Goal: Information Seeking & Learning: Learn about a topic

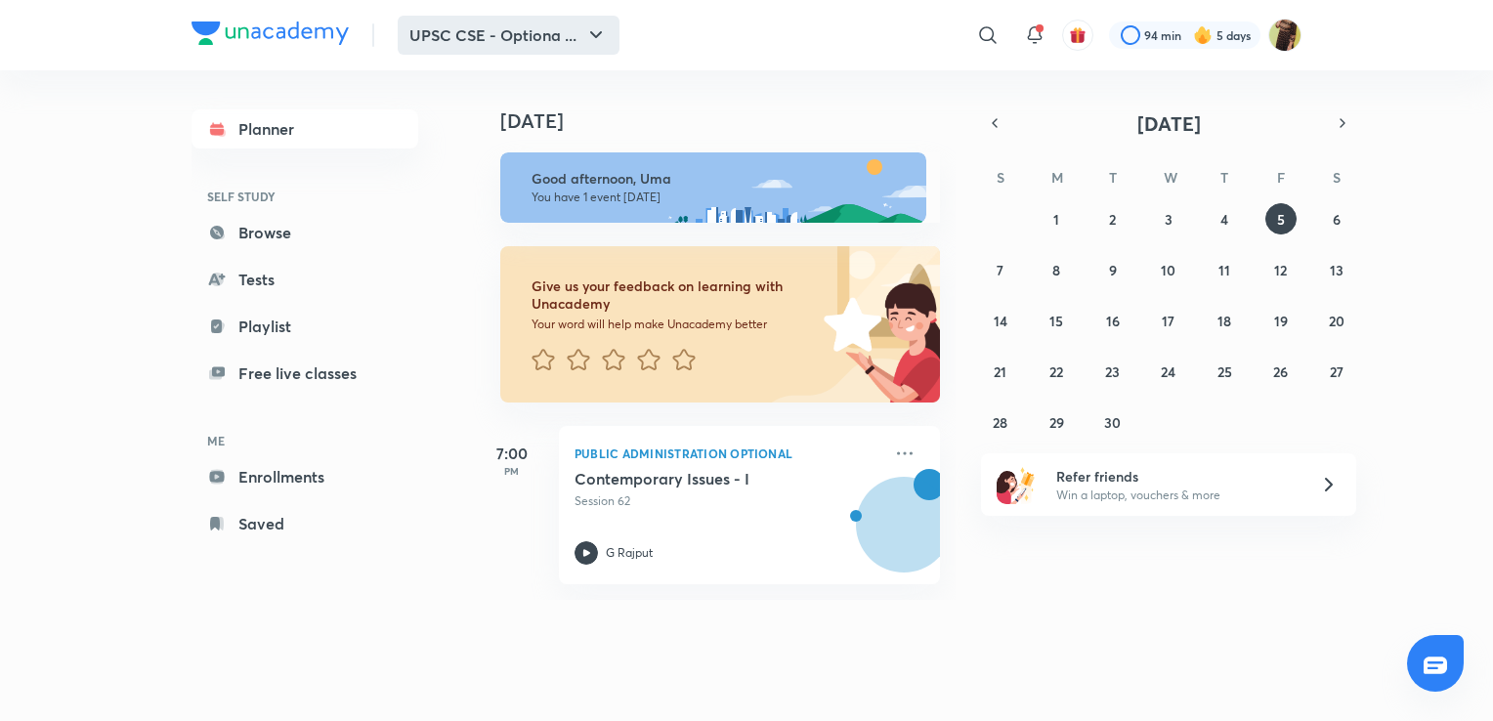
click at [604, 42] on icon "button" at bounding box center [595, 34] width 23 height 23
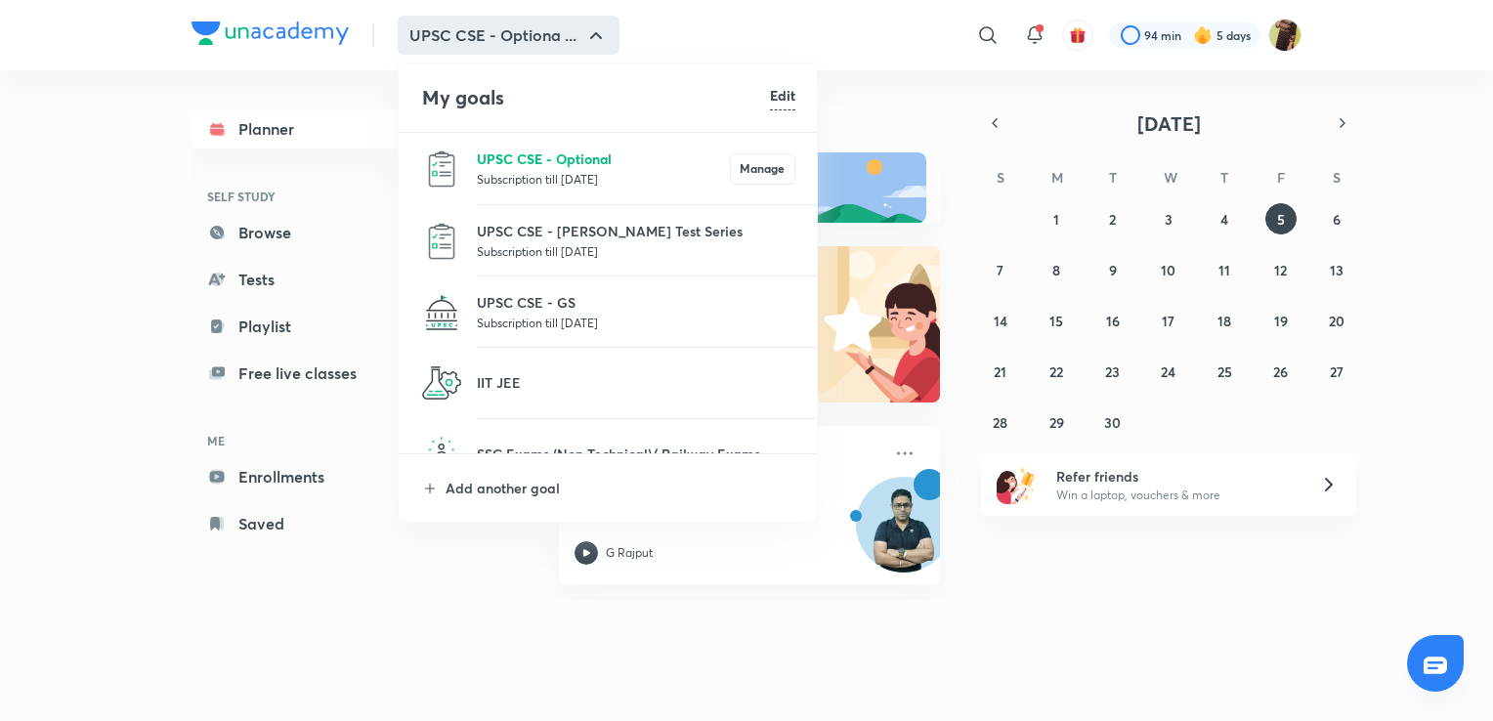
click at [658, 158] on p "UPSC CSE - Optional" at bounding box center [603, 159] width 253 height 21
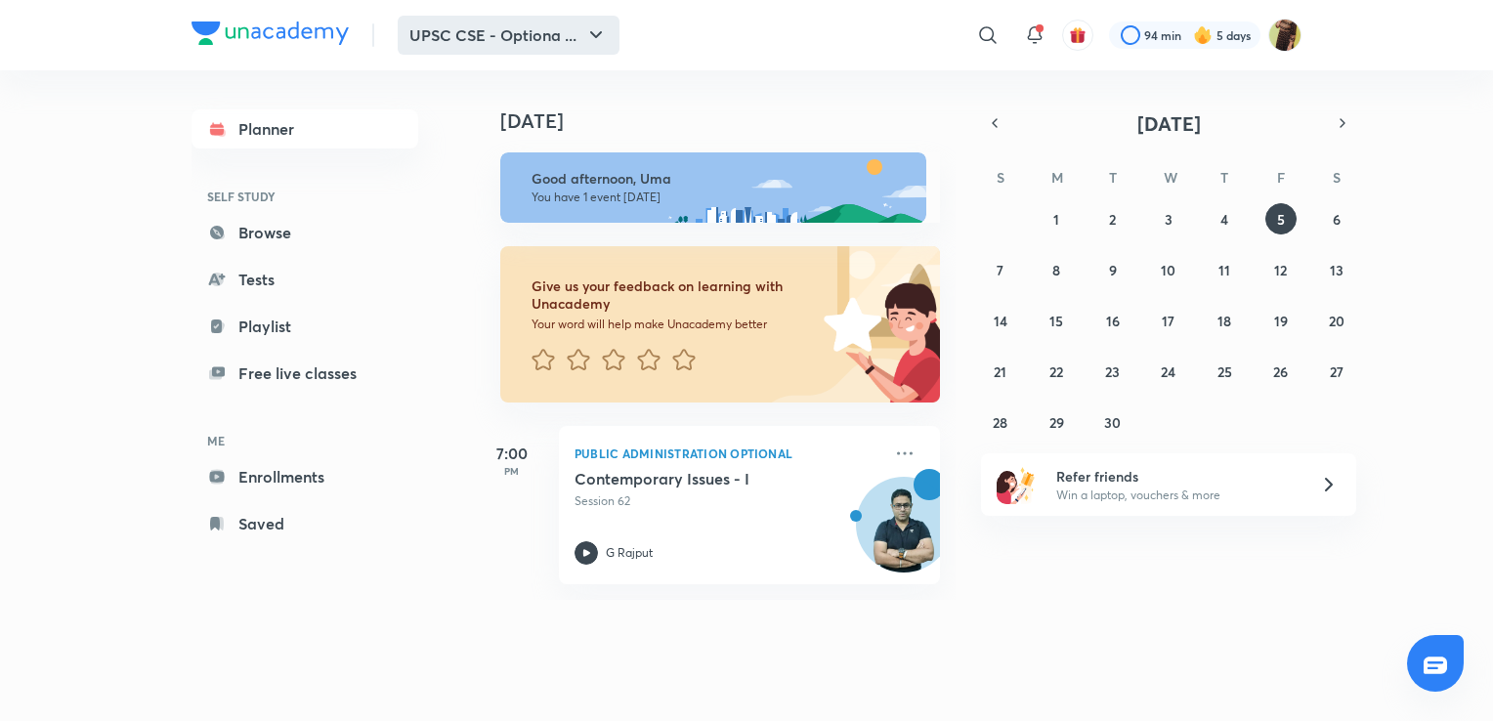
click at [575, 45] on button "UPSC CSE - Optiona ..." at bounding box center [509, 35] width 222 height 39
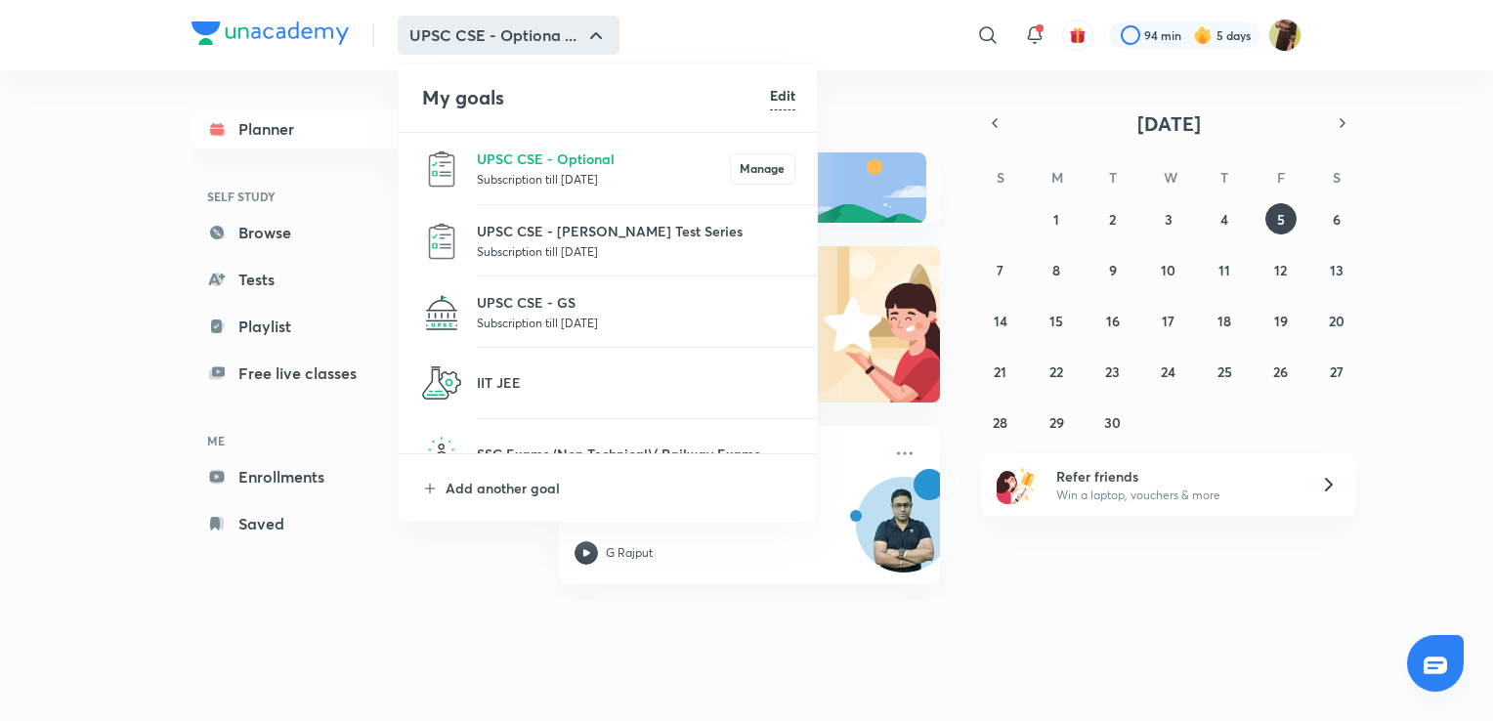
click at [993, 39] on div at bounding box center [746, 360] width 1493 height 721
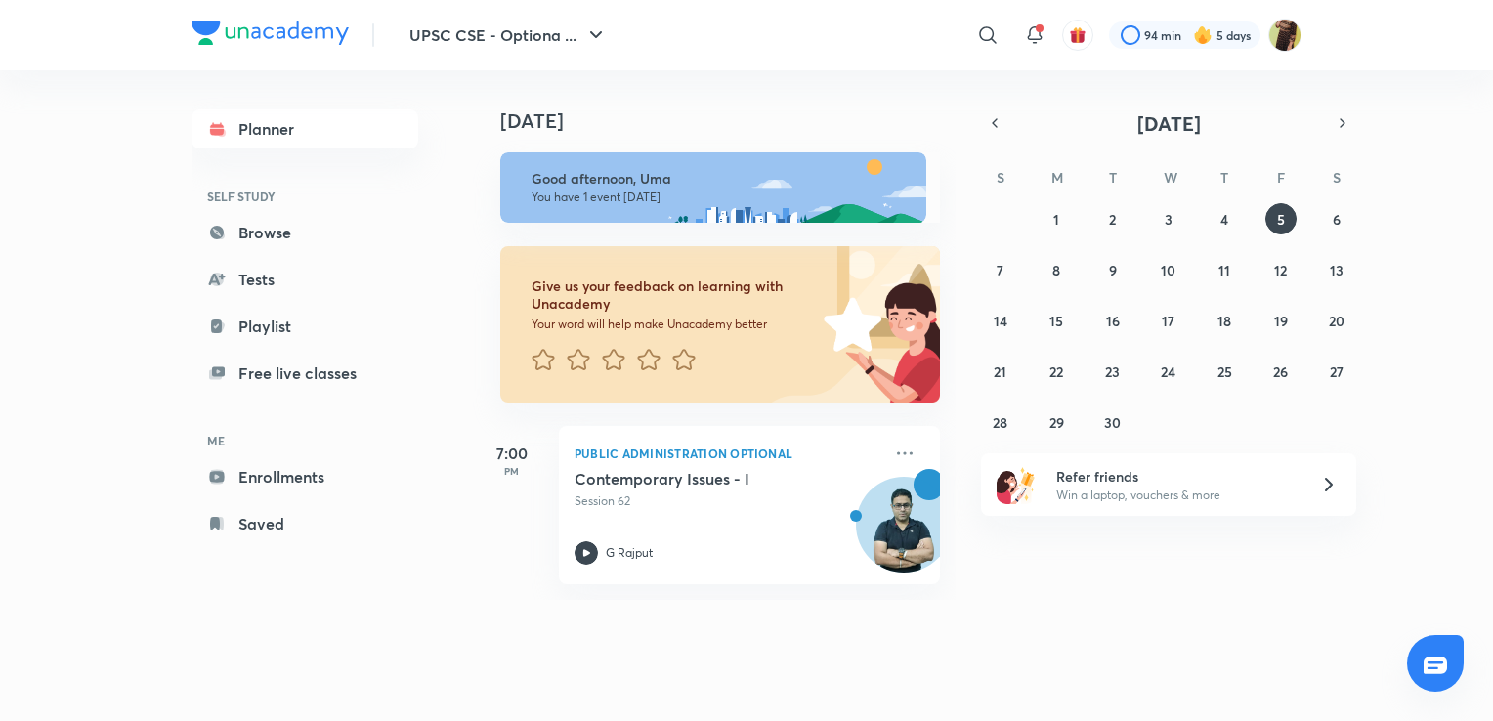
click at [993, 39] on icon at bounding box center [987, 34] width 23 height 23
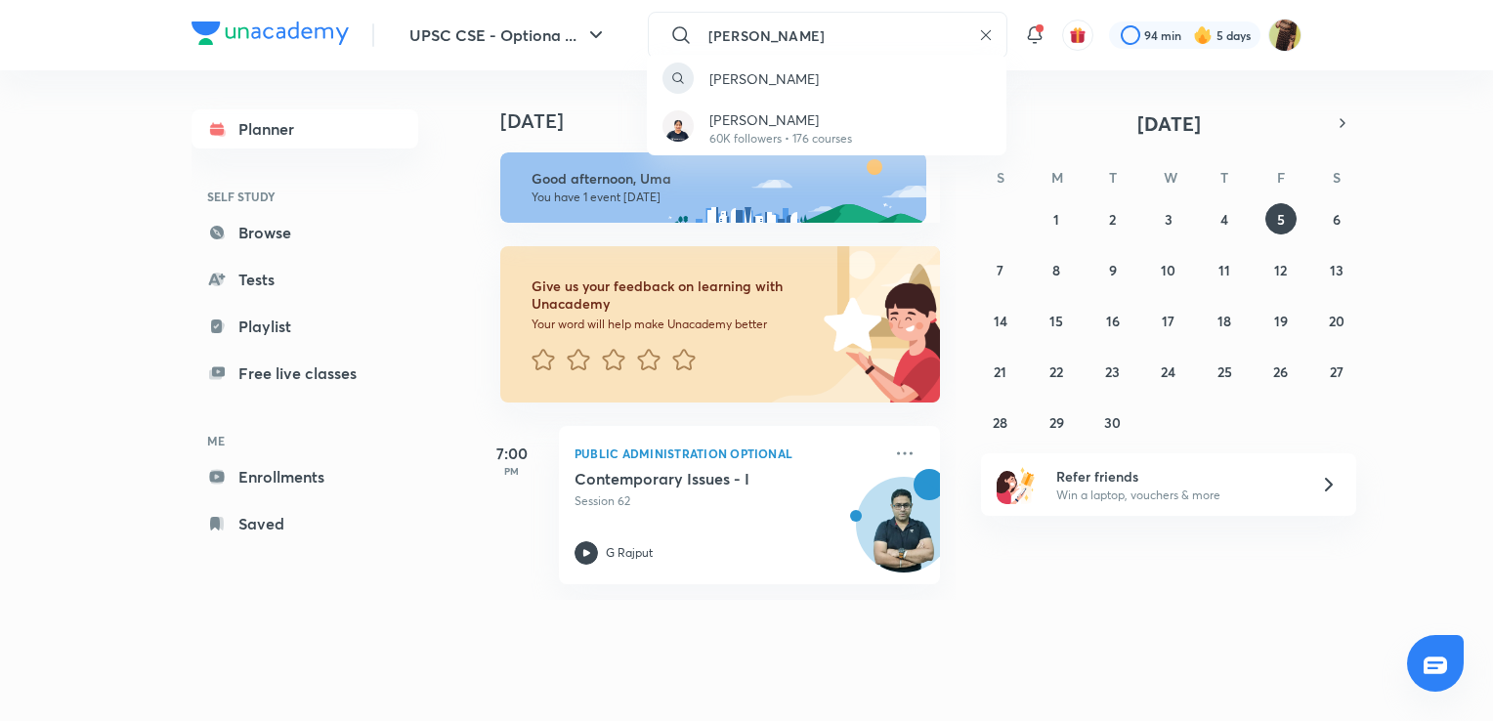
type input "[PERSON_NAME]"
click at [1040, 700] on div "[PERSON_NAME] 60K followers • 176 courses" at bounding box center [746, 360] width 1493 height 721
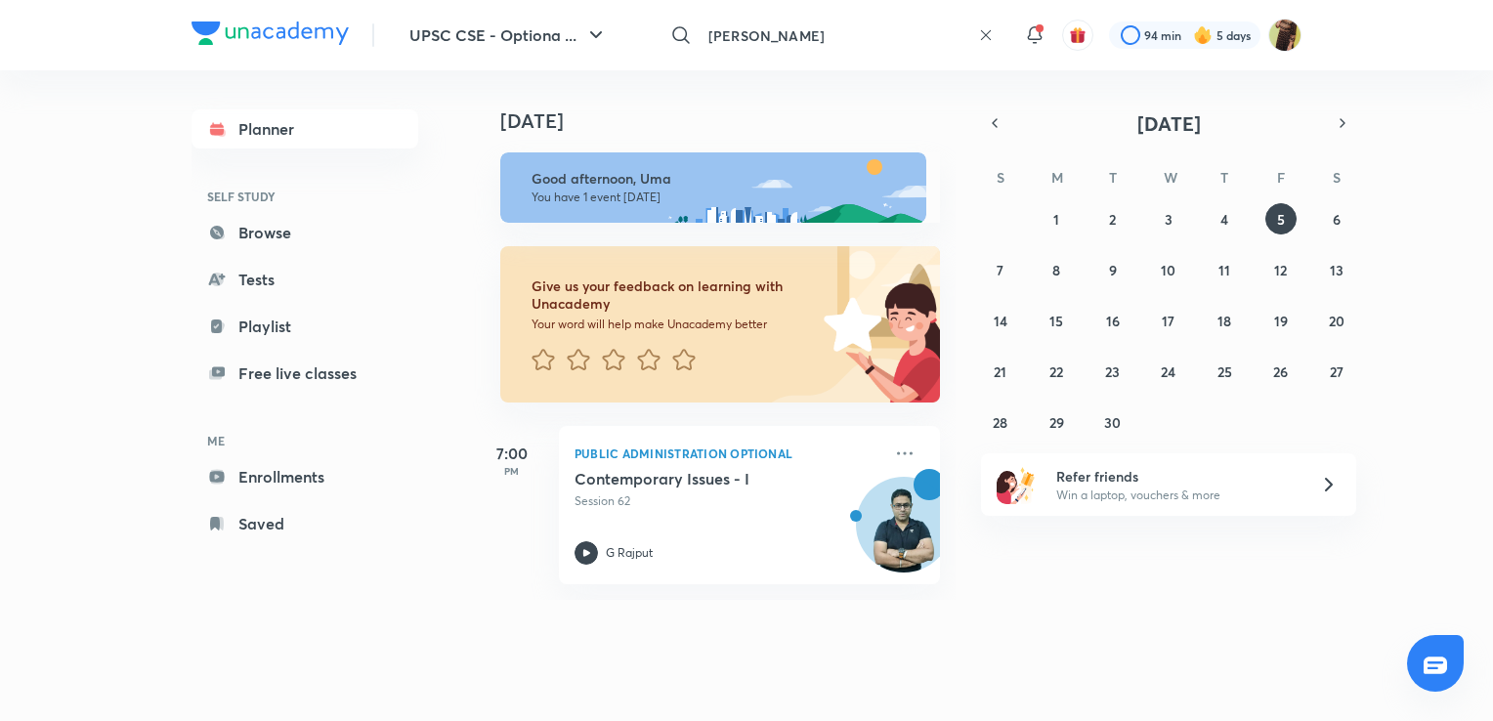
click at [854, 45] on input "[PERSON_NAME]" at bounding box center [836, 35] width 270 height 53
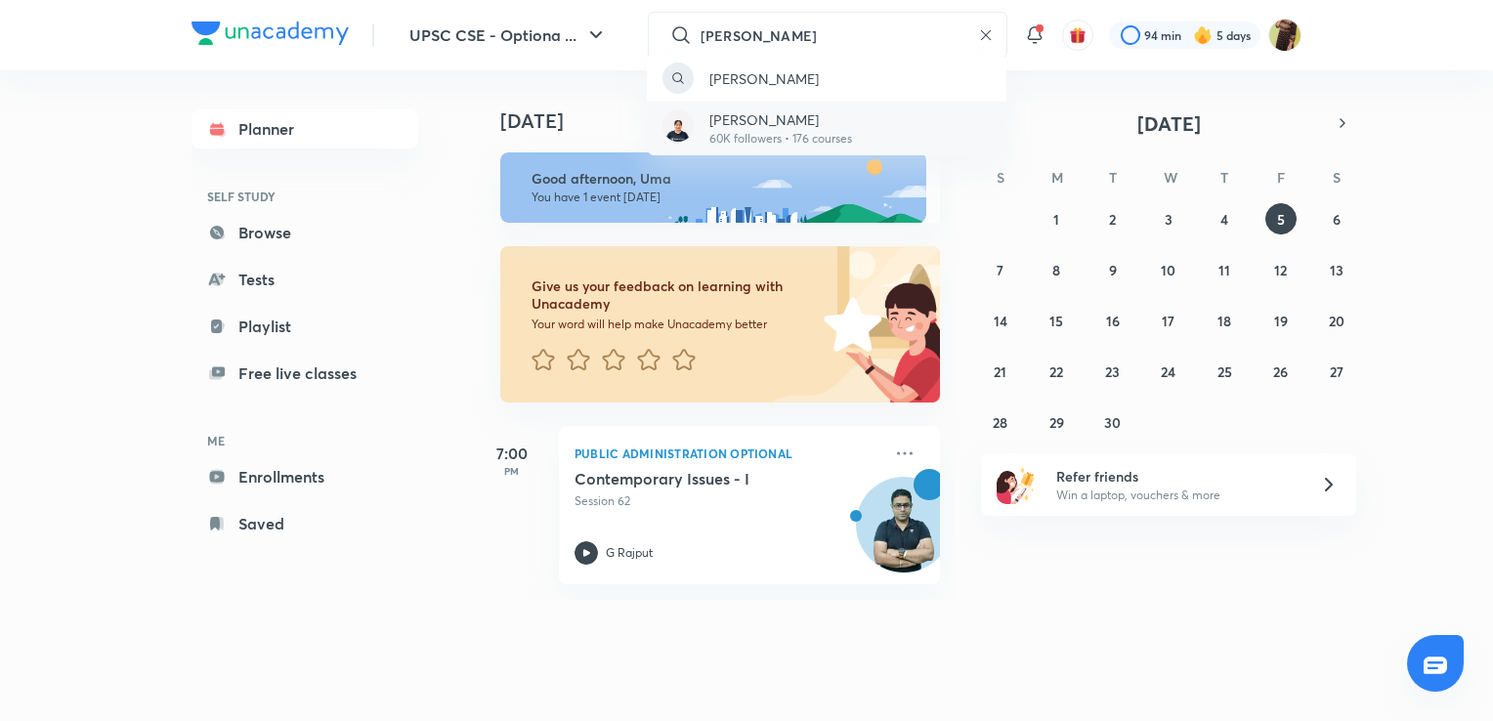
click at [844, 135] on p "60K followers • 176 courses" at bounding box center [780, 139] width 143 height 18
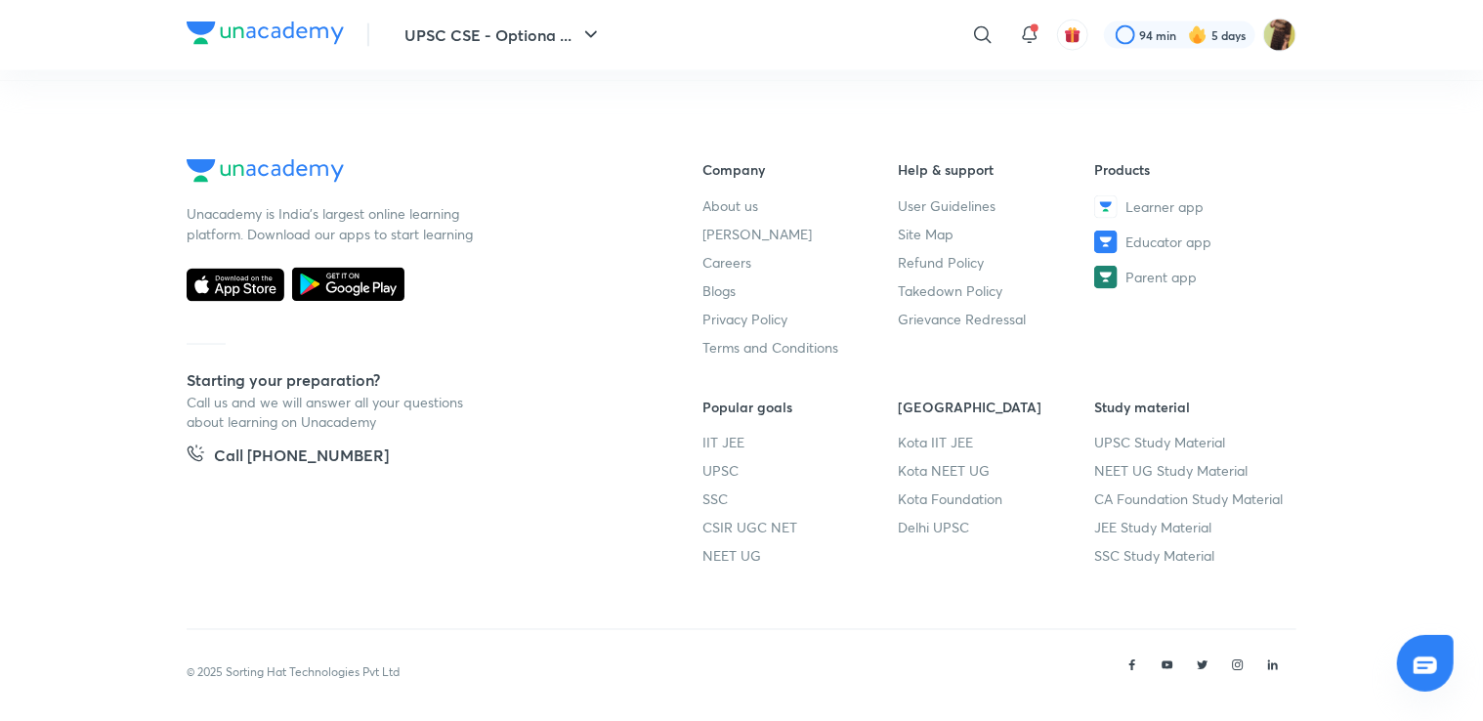
scroll to position [1450, 0]
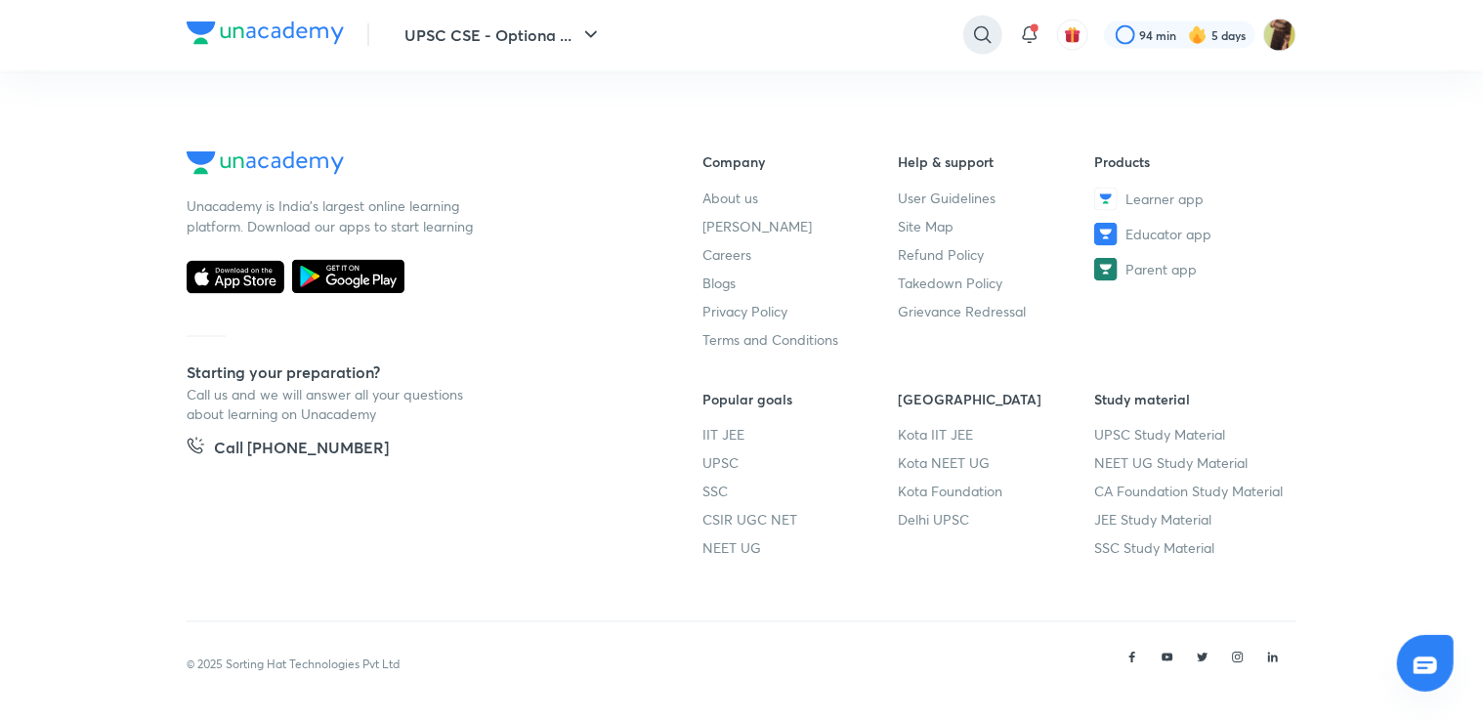
click at [986, 35] on icon at bounding box center [982, 34] width 17 height 17
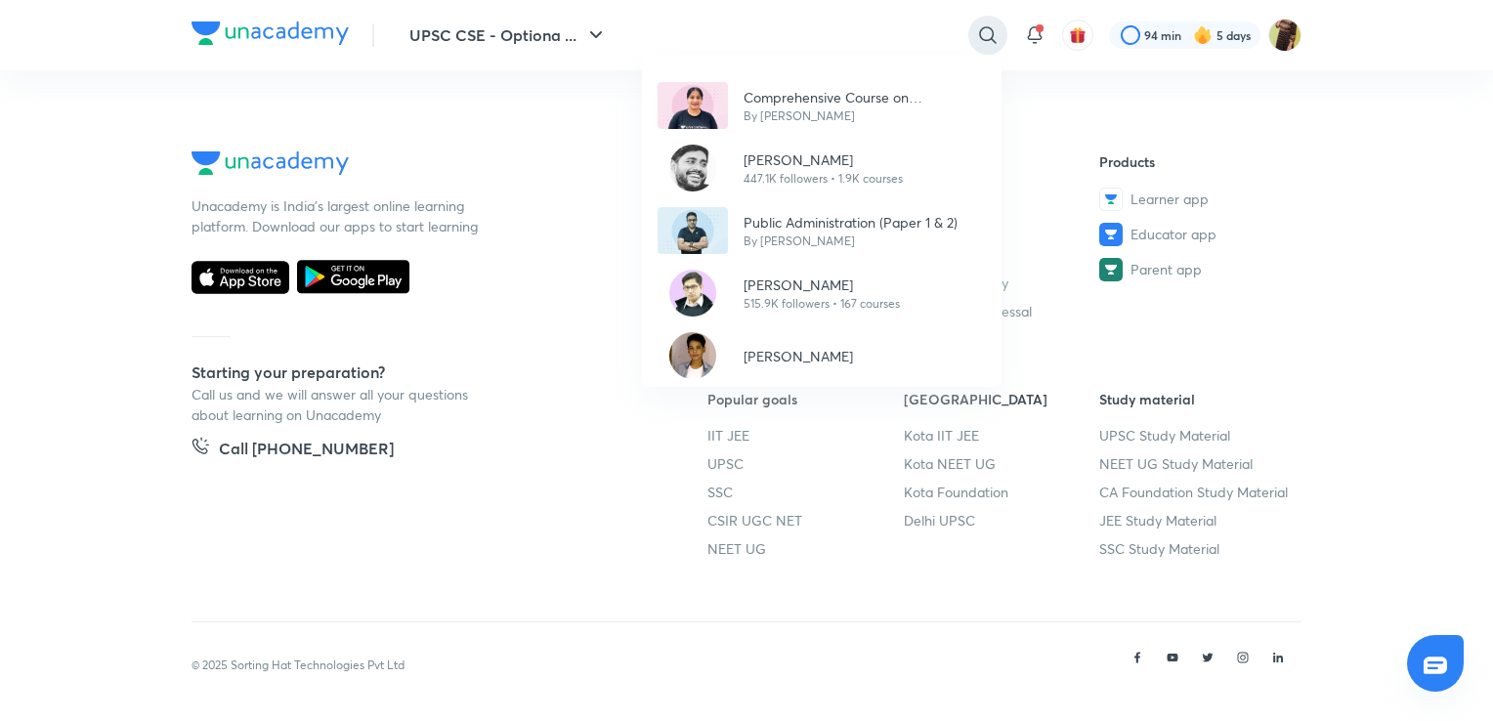
click at [986, 35] on div "Comprehensive Course on Anthropology By [PERSON_NAME] [PERSON_NAME] 447.1K foll…" at bounding box center [746, 360] width 1493 height 721
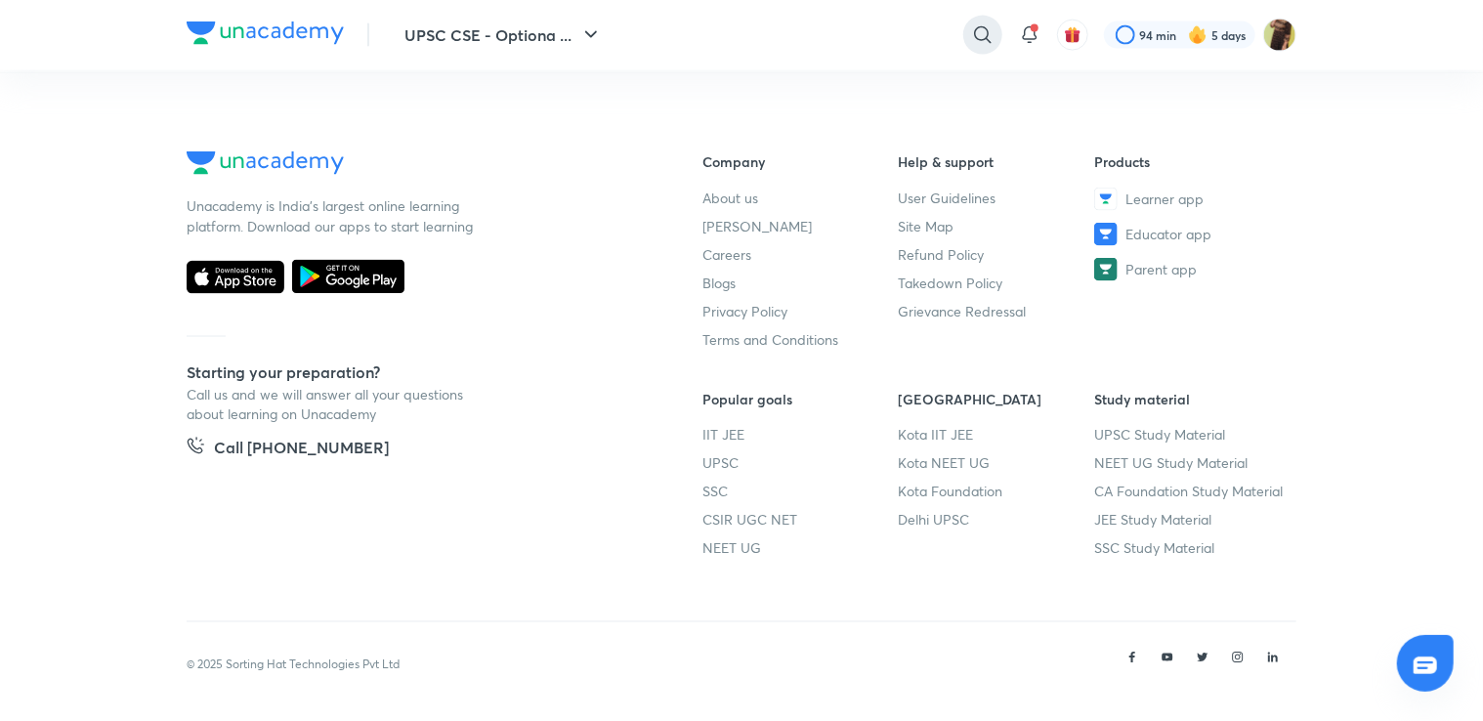
click at [986, 35] on icon at bounding box center [982, 34] width 17 height 17
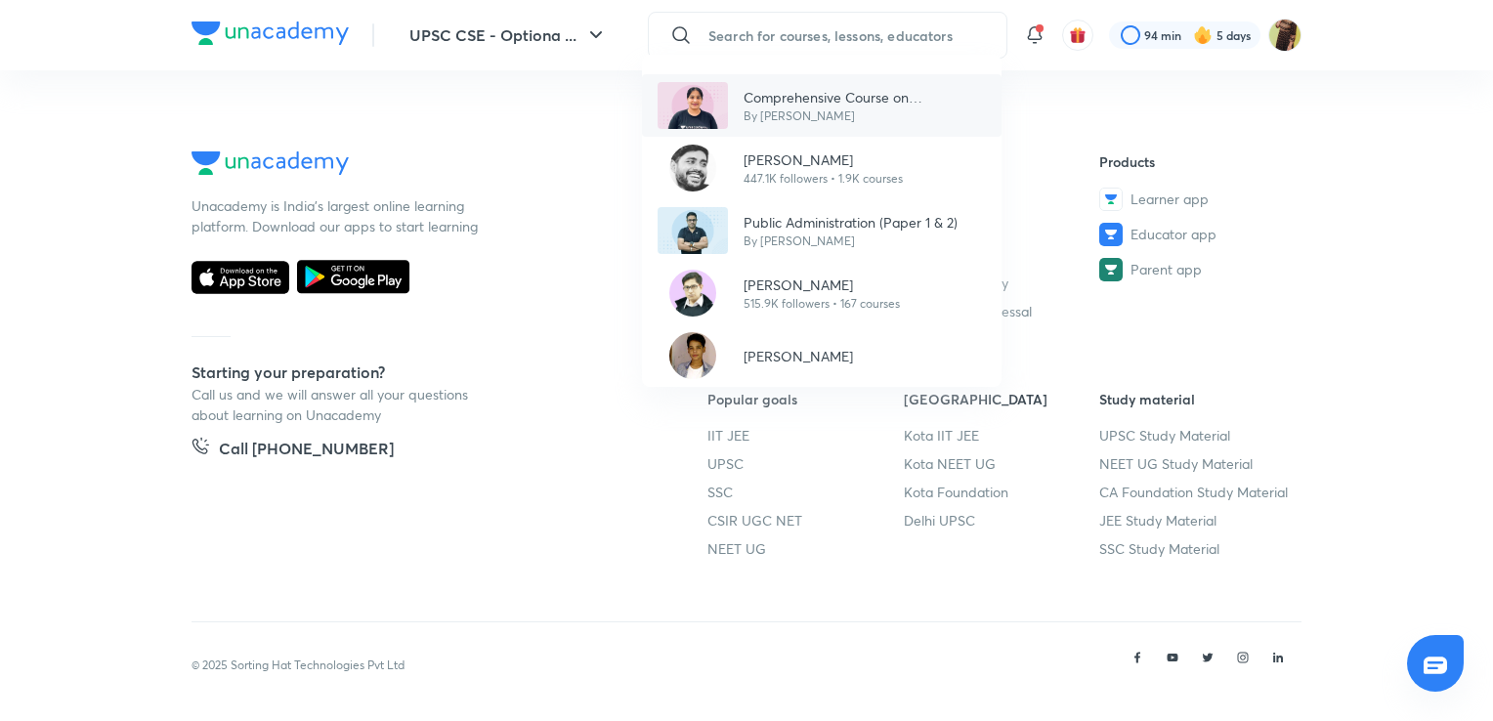
click at [894, 114] on p "By [PERSON_NAME]" at bounding box center [864, 116] width 242 height 18
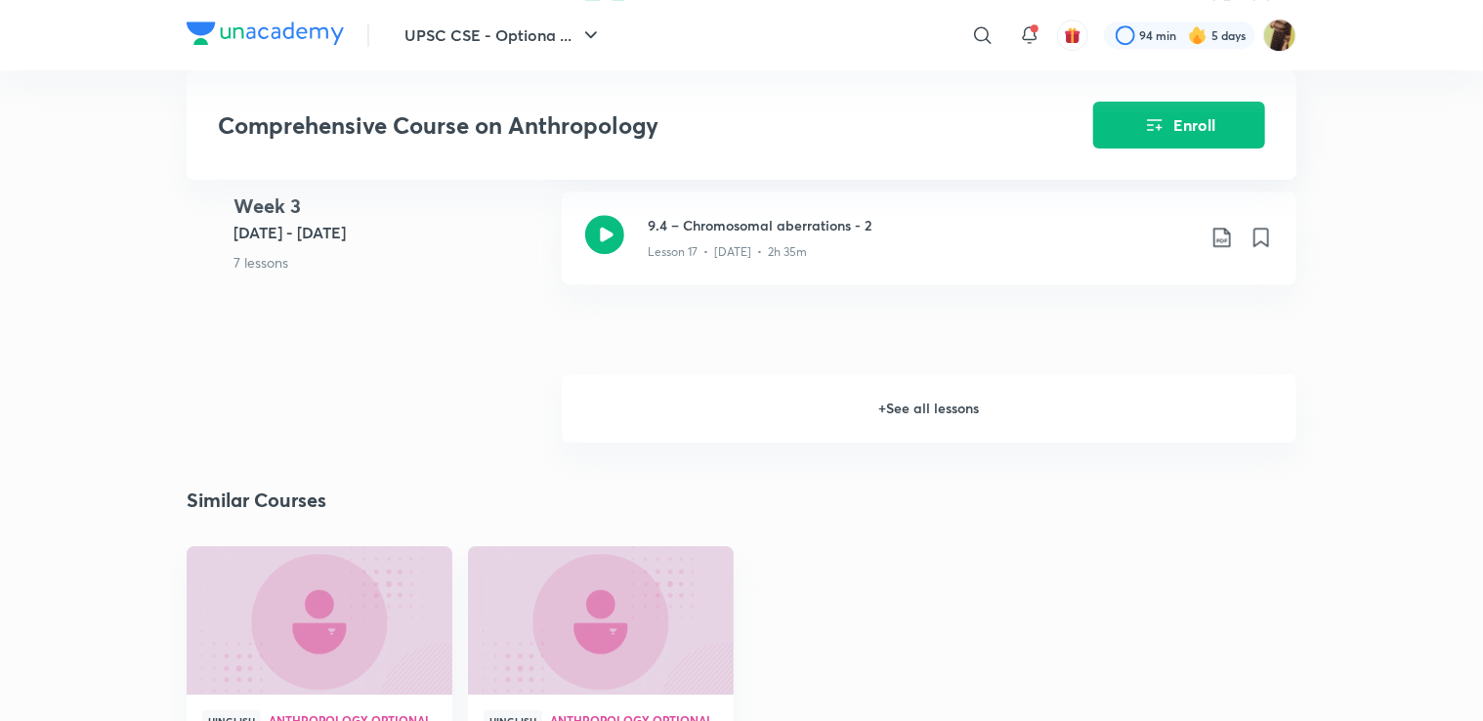
scroll to position [2913, 0]
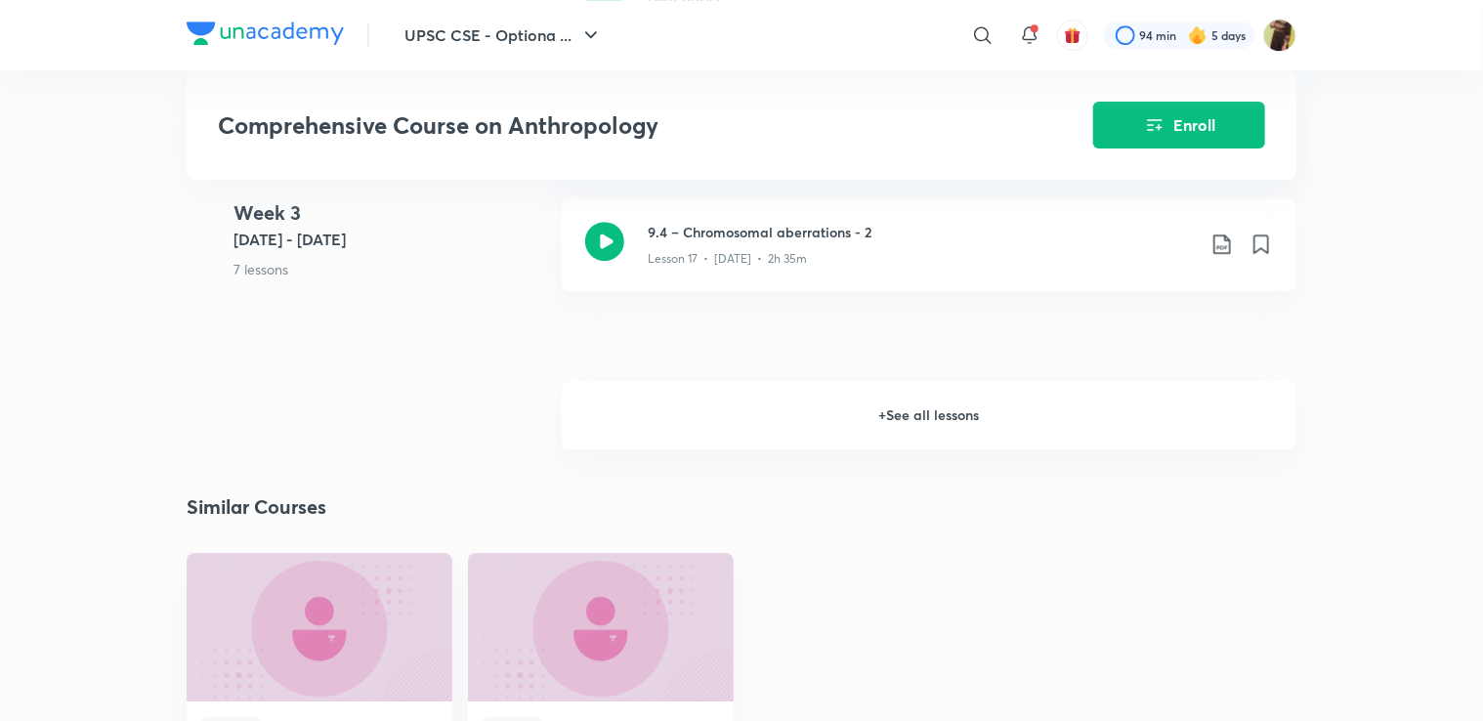
click at [852, 424] on h6 "+ See all lessons" at bounding box center [929, 415] width 735 height 68
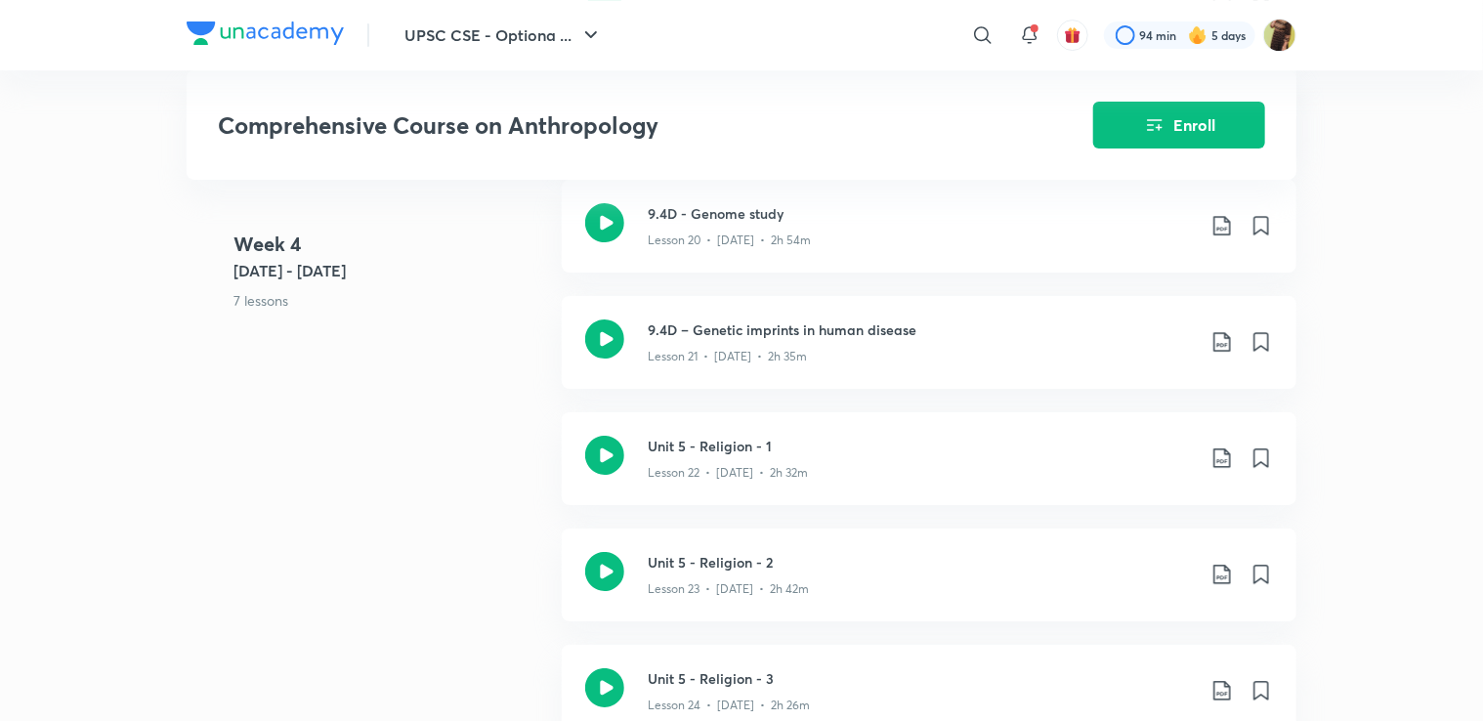
scroll to position [3343, 0]
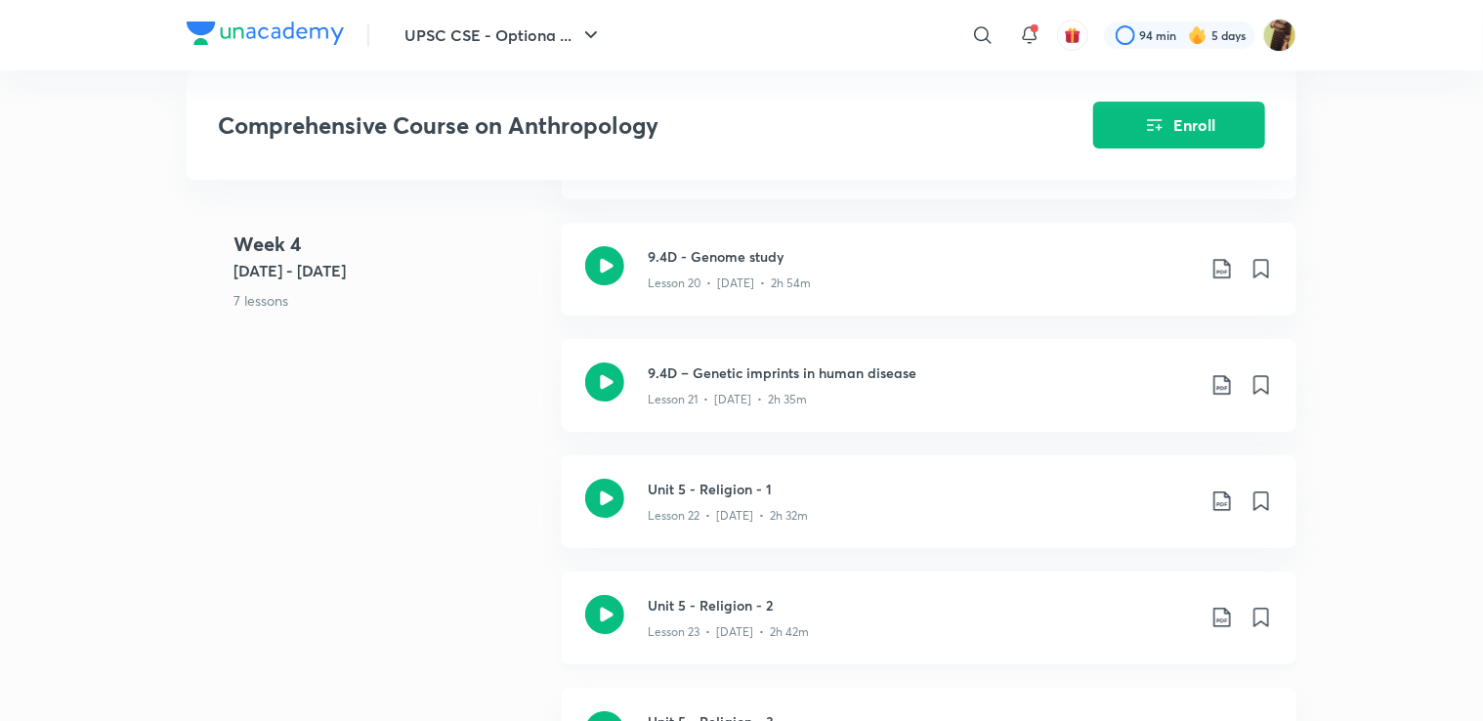
click at [749, 612] on h3 "Unit 5 - Religion - 2" at bounding box center [921, 605] width 547 height 21
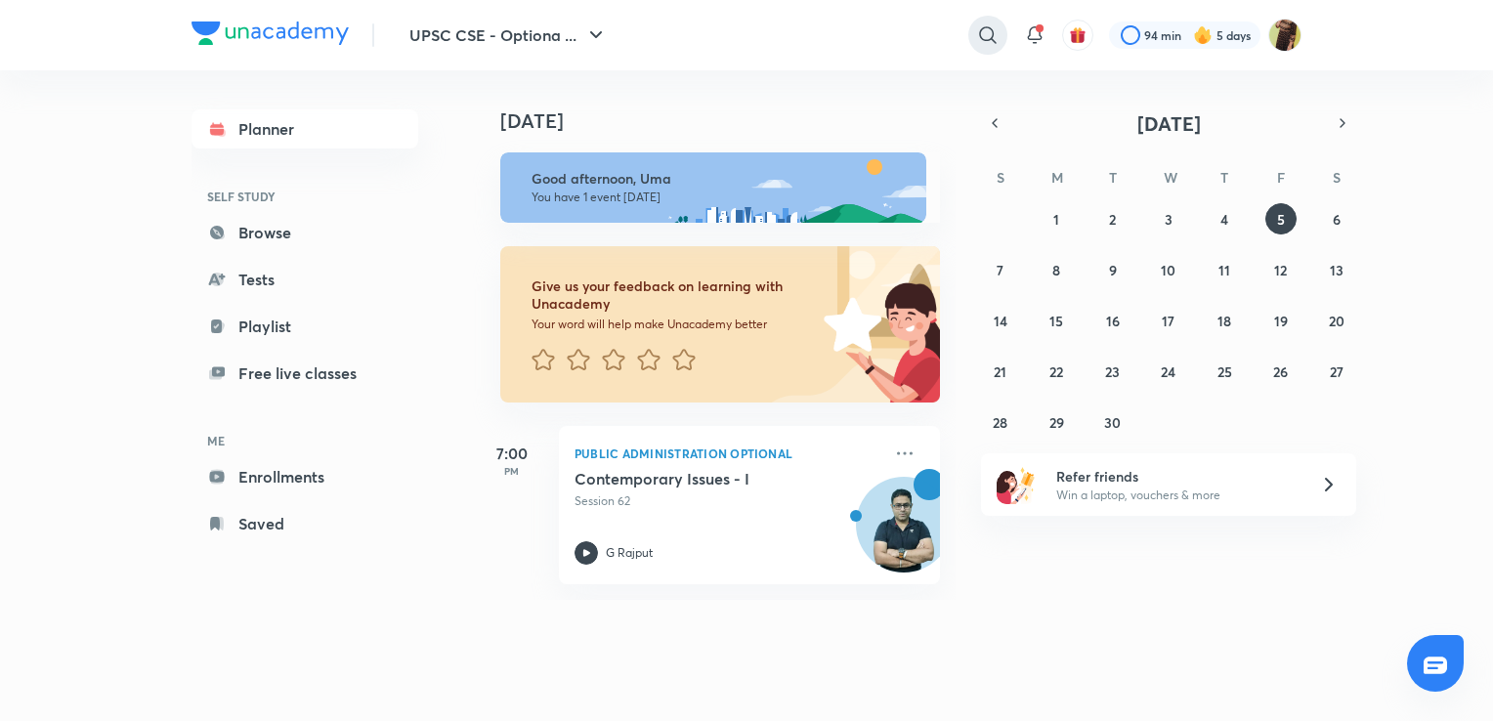
click at [987, 34] on icon at bounding box center [987, 34] width 23 height 23
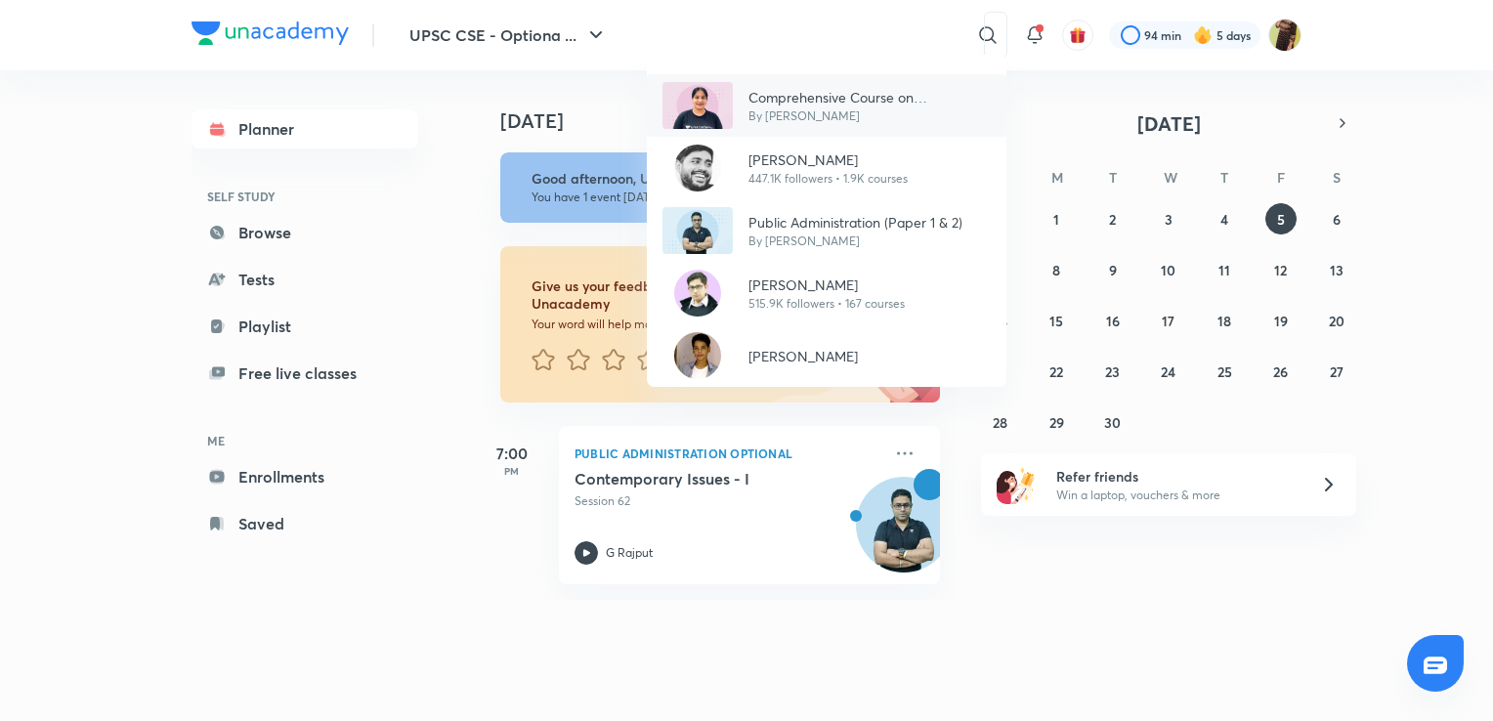
click at [931, 92] on p "Comprehensive Course on Anthropology" at bounding box center [869, 97] width 242 height 21
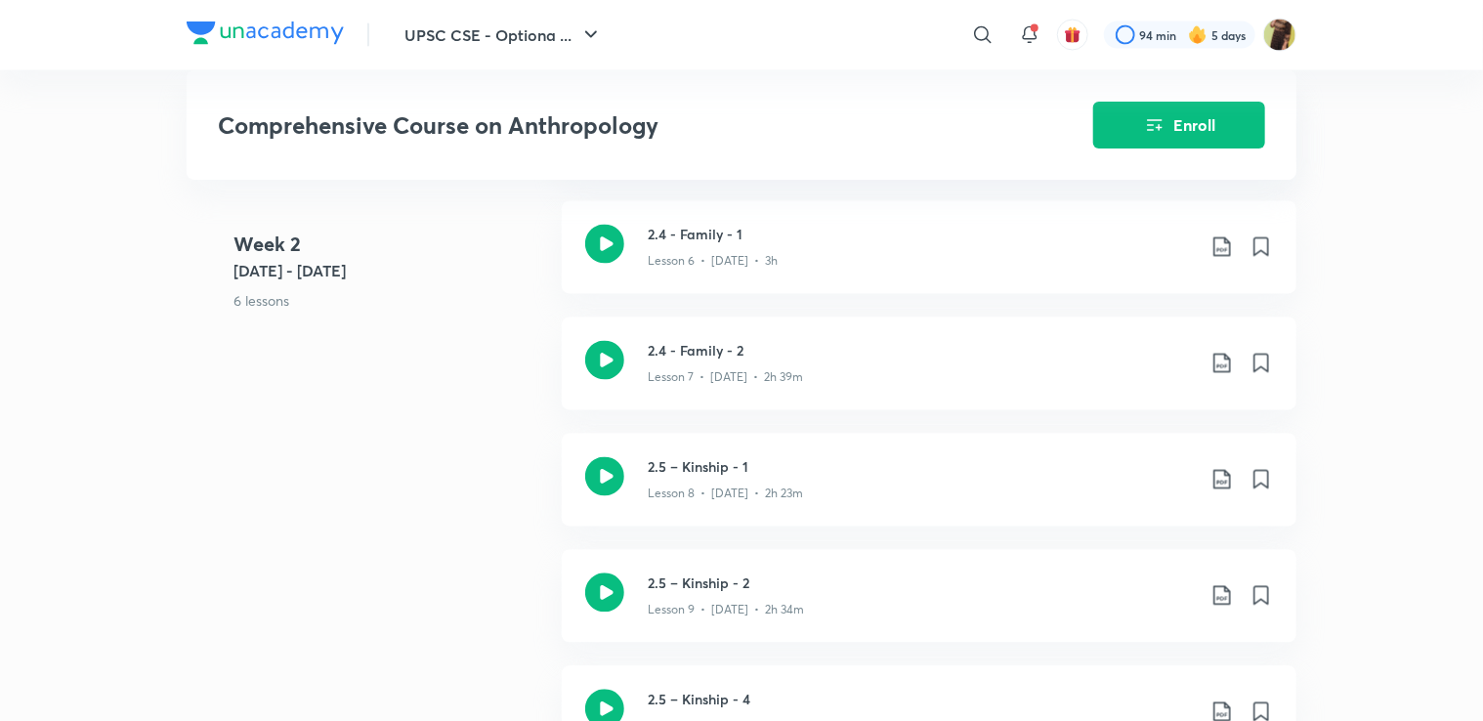
scroll to position [1727, 0]
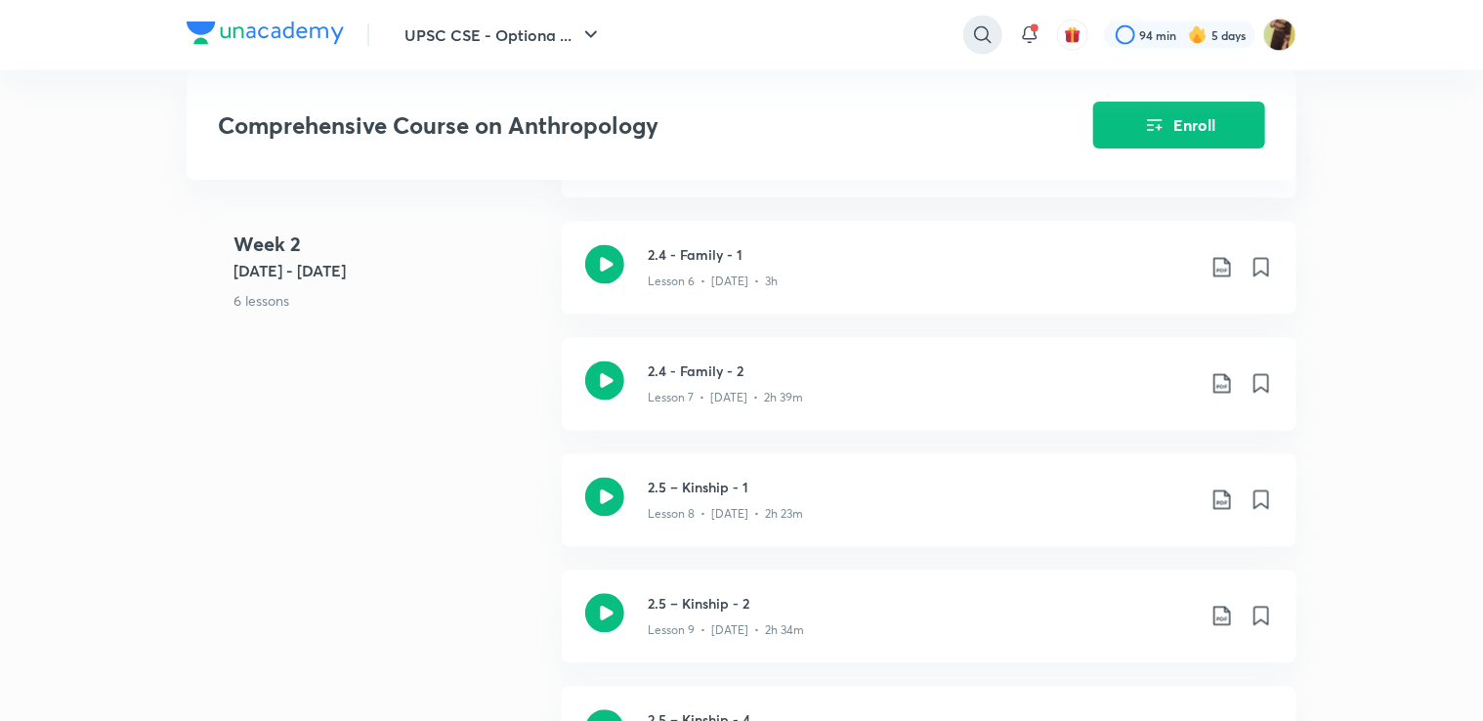
click at [989, 28] on icon at bounding box center [982, 34] width 23 height 23
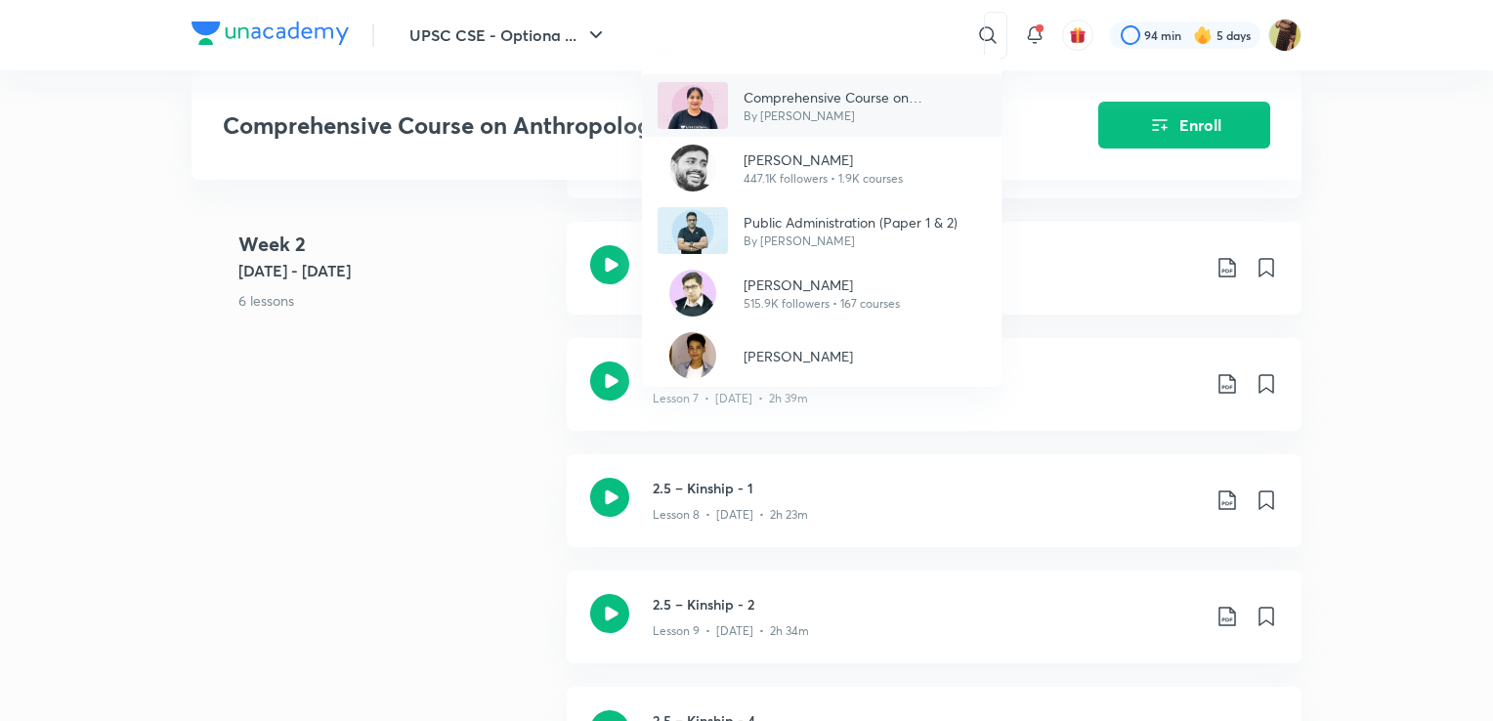
click at [833, 109] on p "By [PERSON_NAME]" at bounding box center [864, 116] width 242 height 18
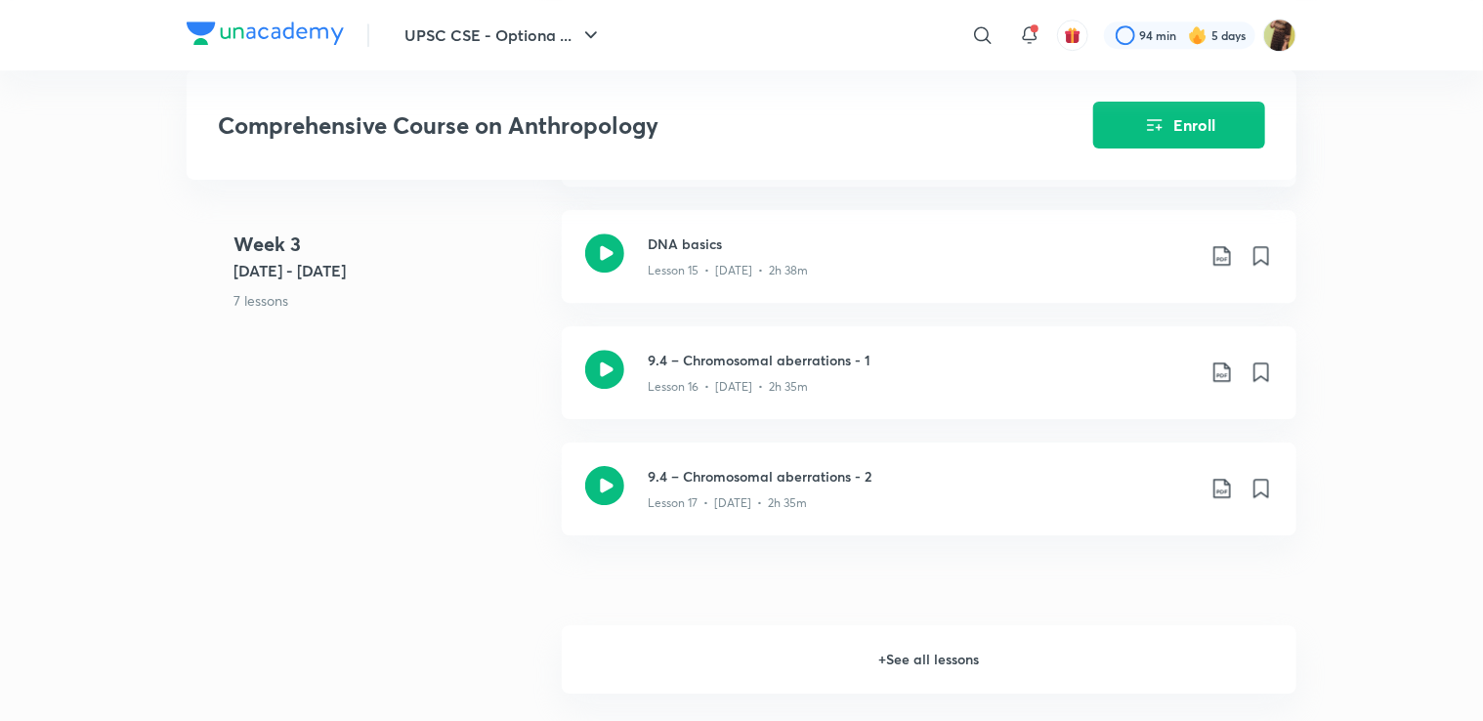
scroll to position [2931, 0]
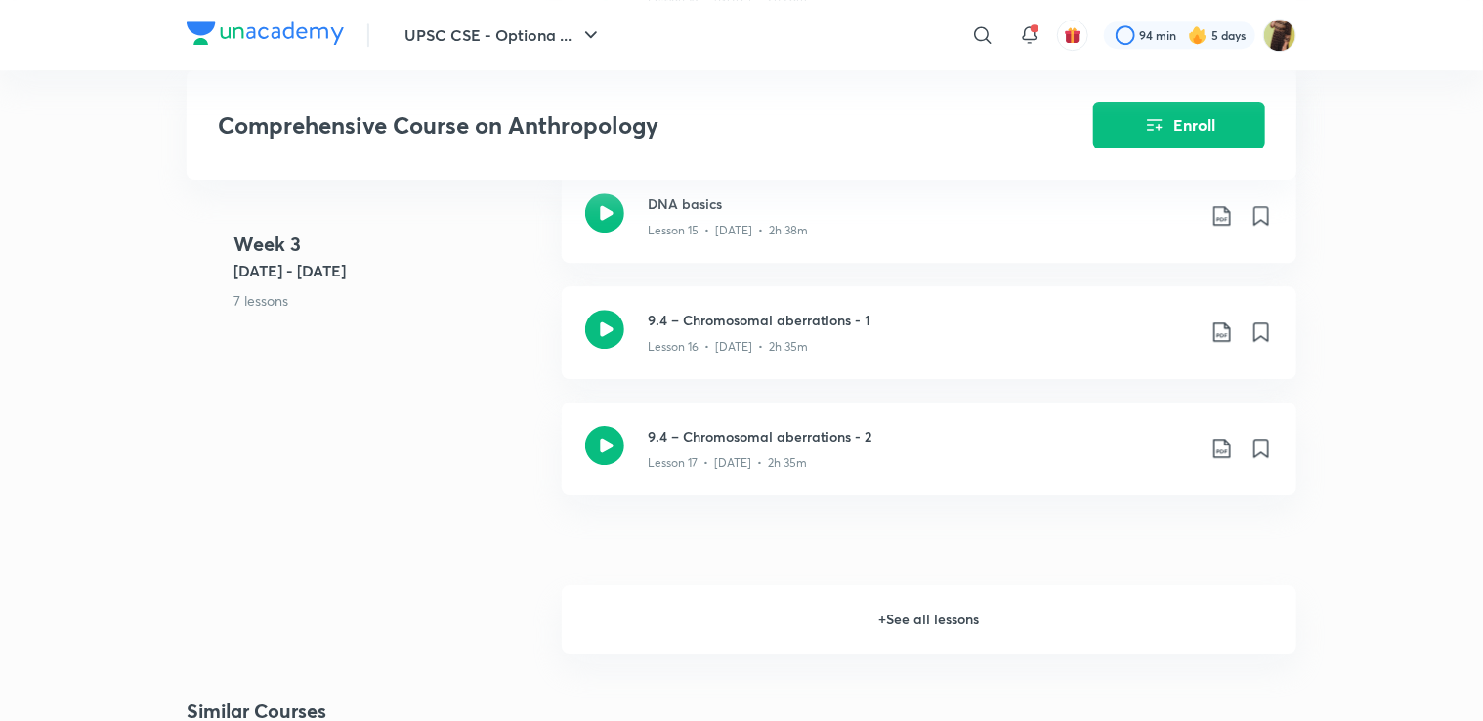
click at [756, 613] on h6 "+ See all lessons" at bounding box center [929, 619] width 735 height 68
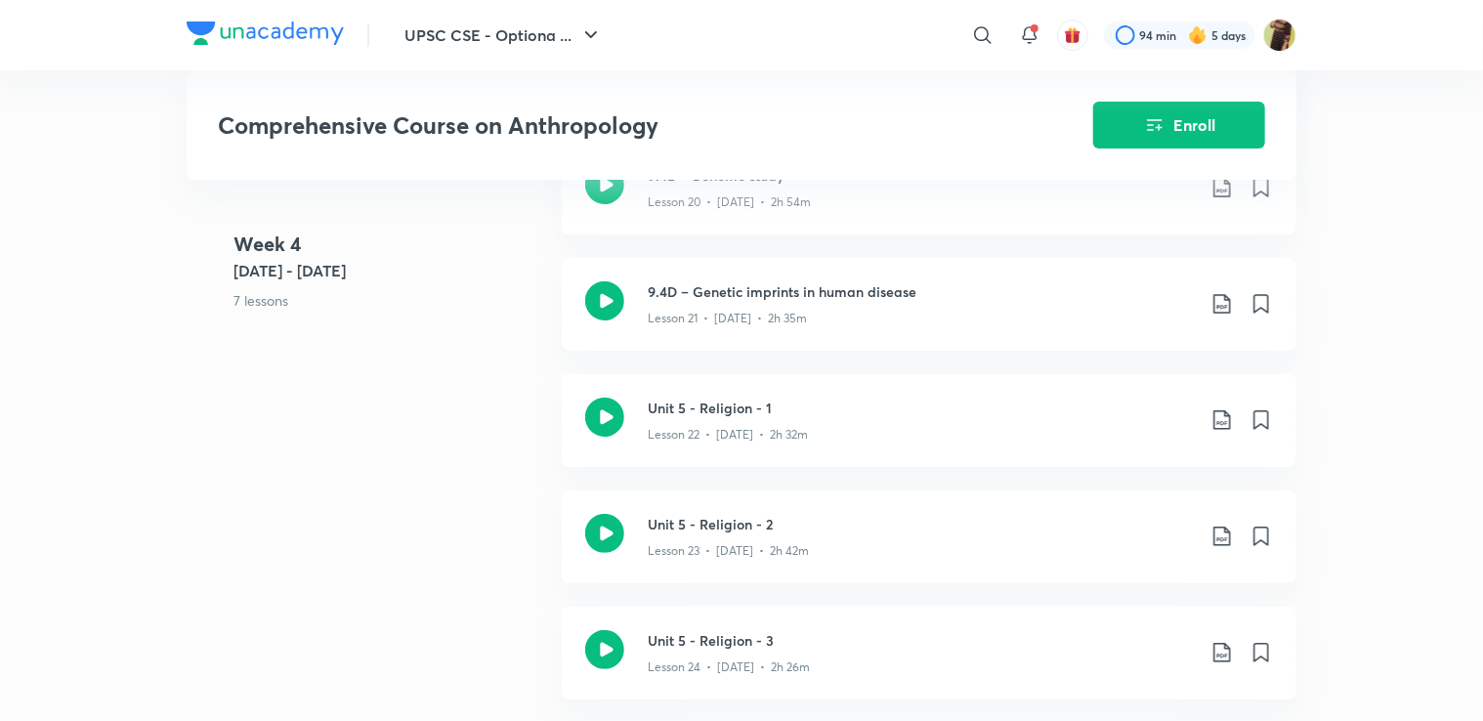
scroll to position [3713, 0]
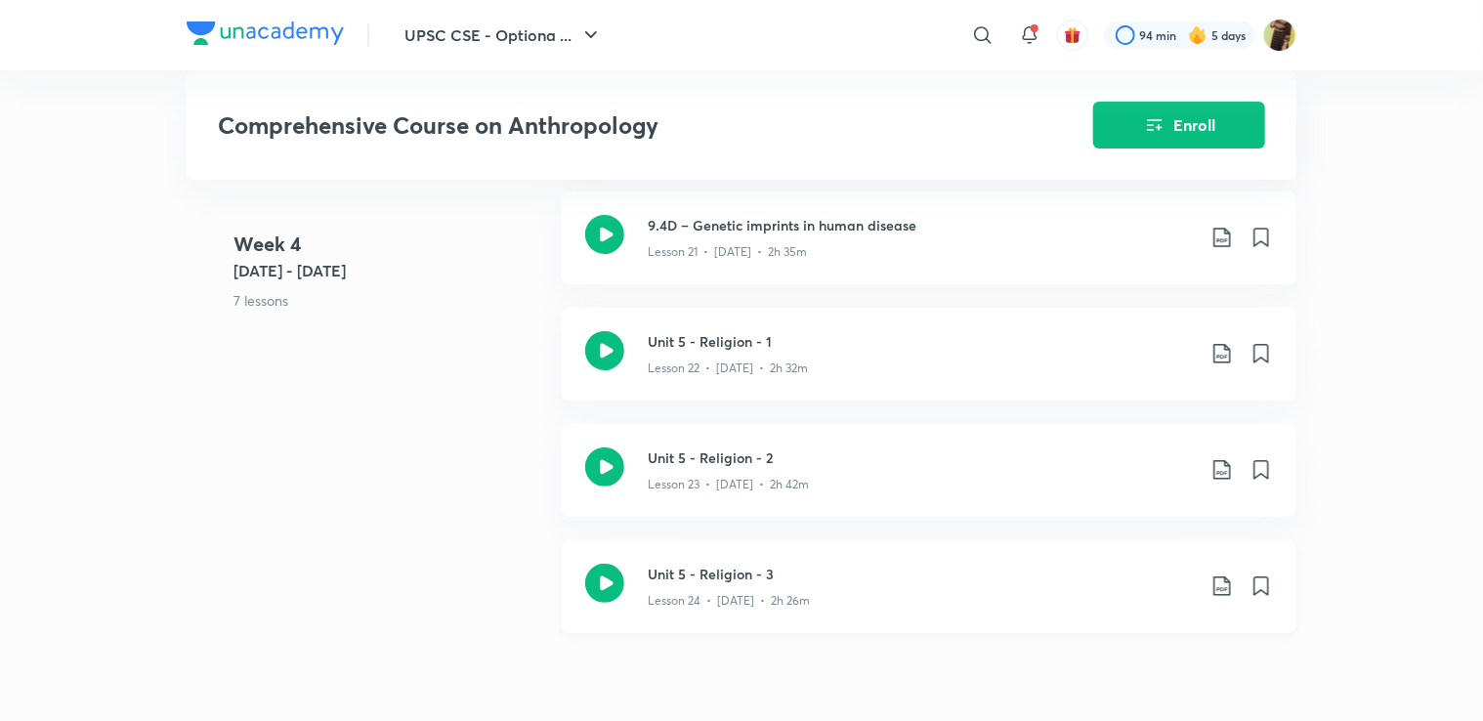
click at [769, 597] on p "Lesson 24 • [DATE] • 2h 26m" at bounding box center [729, 601] width 162 height 18
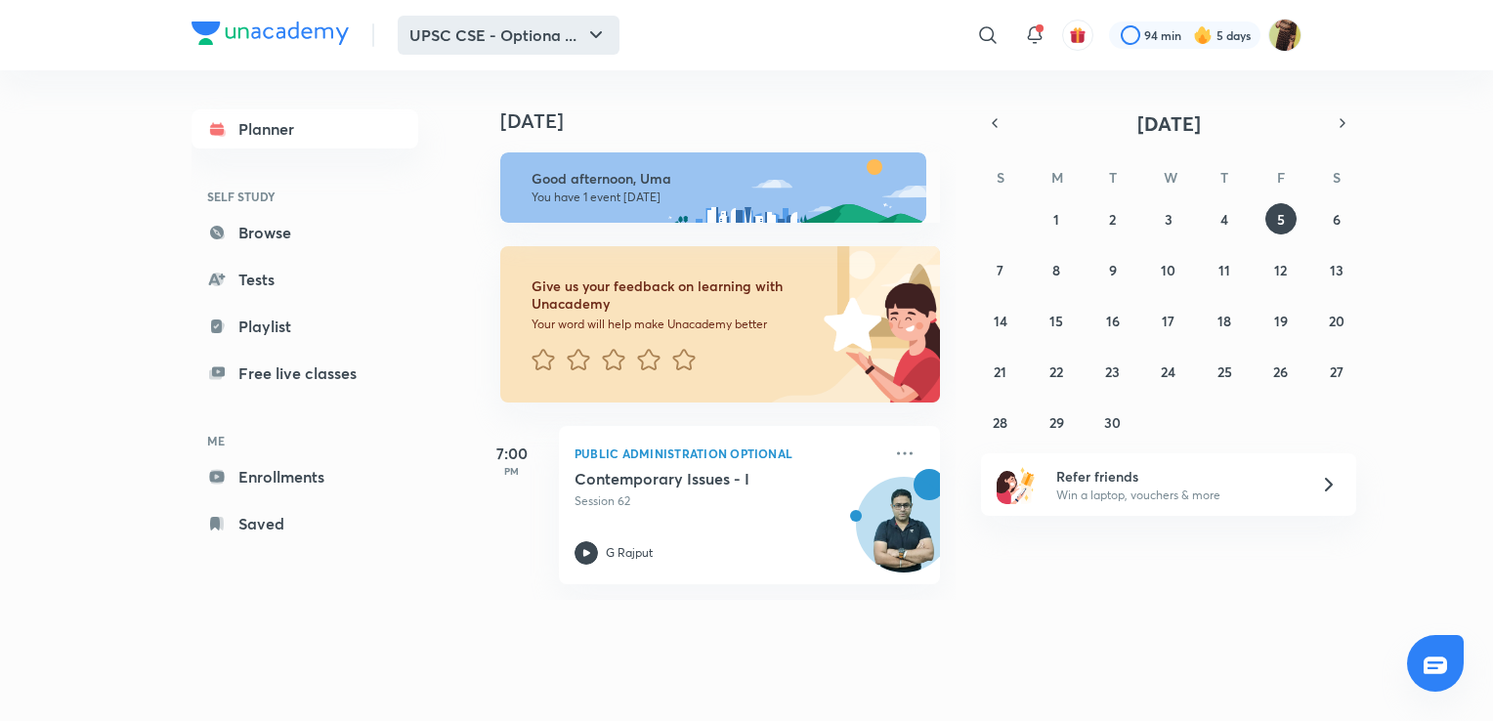
click at [531, 33] on button "UPSC CSE - Optiona ..." at bounding box center [509, 35] width 222 height 39
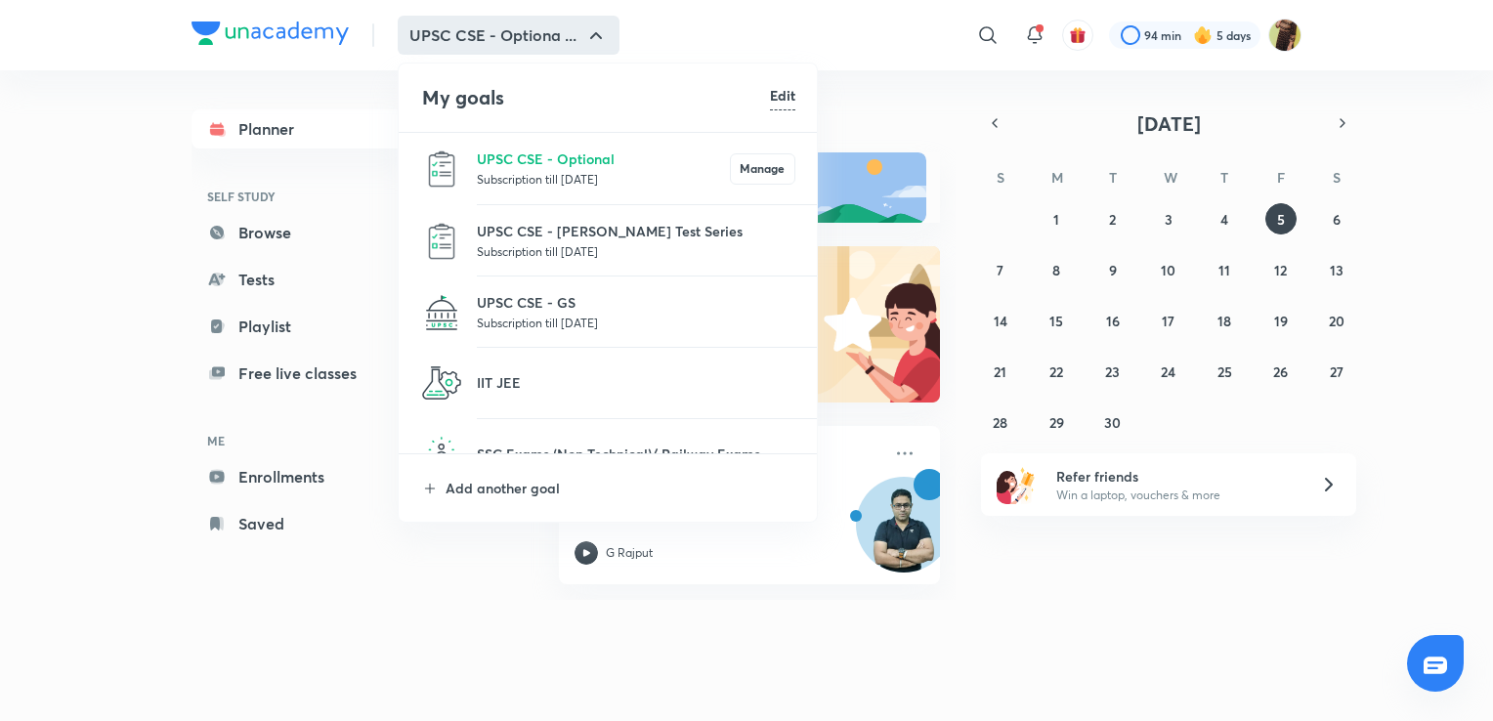
click at [917, 81] on div at bounding box center [746, 360] width 1493 height 721
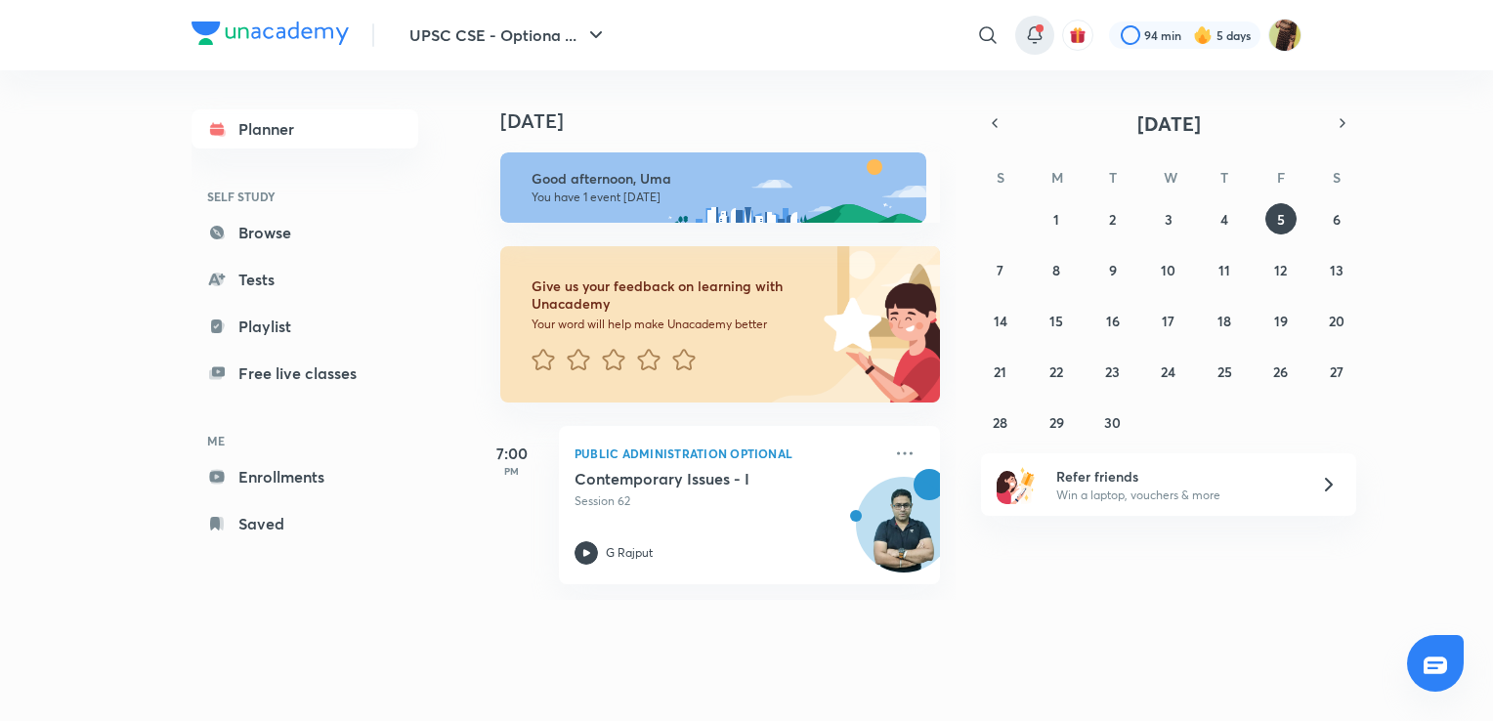
click at [1032, 29] on icon at bounding box center [1034, 34] width 23 height 23
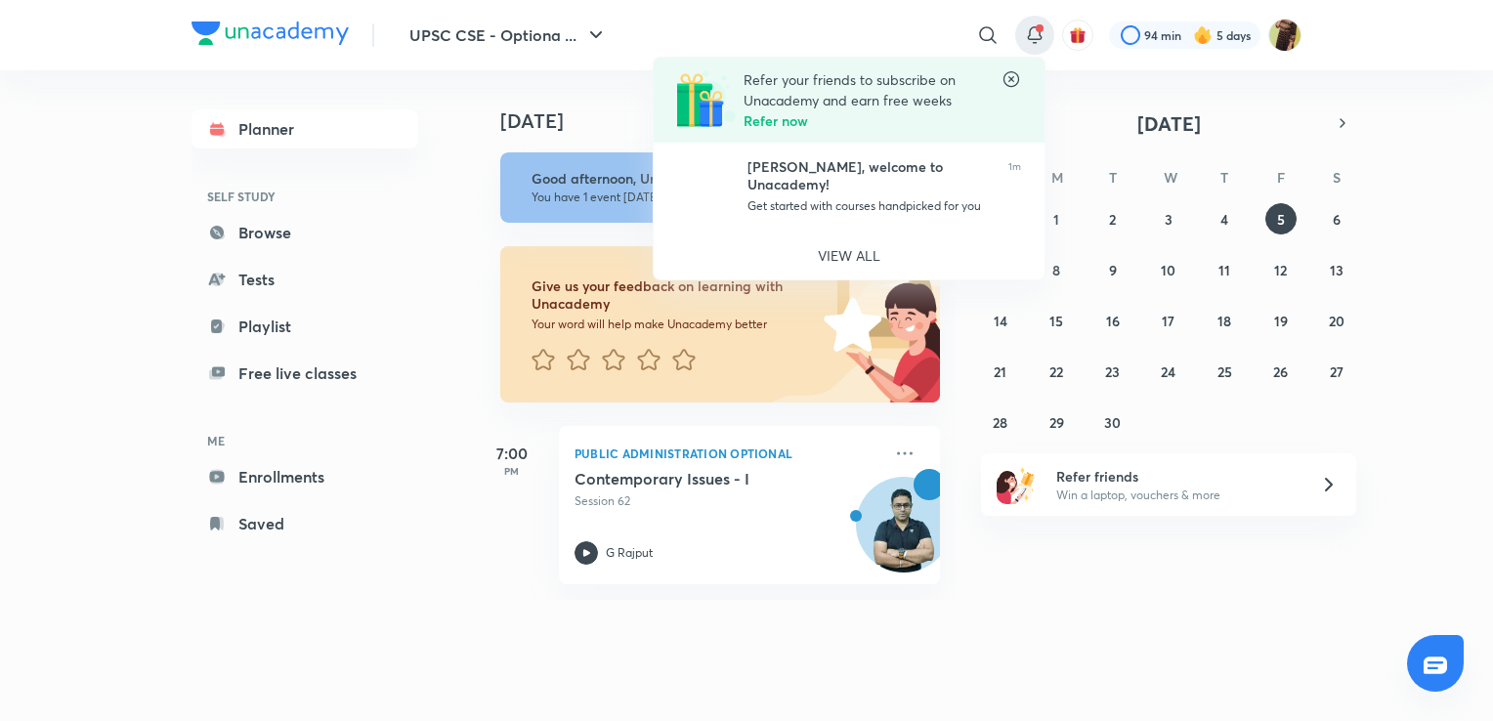
click at [1290, 45] on div at bounding box center [746, 360] width 1493 height 721
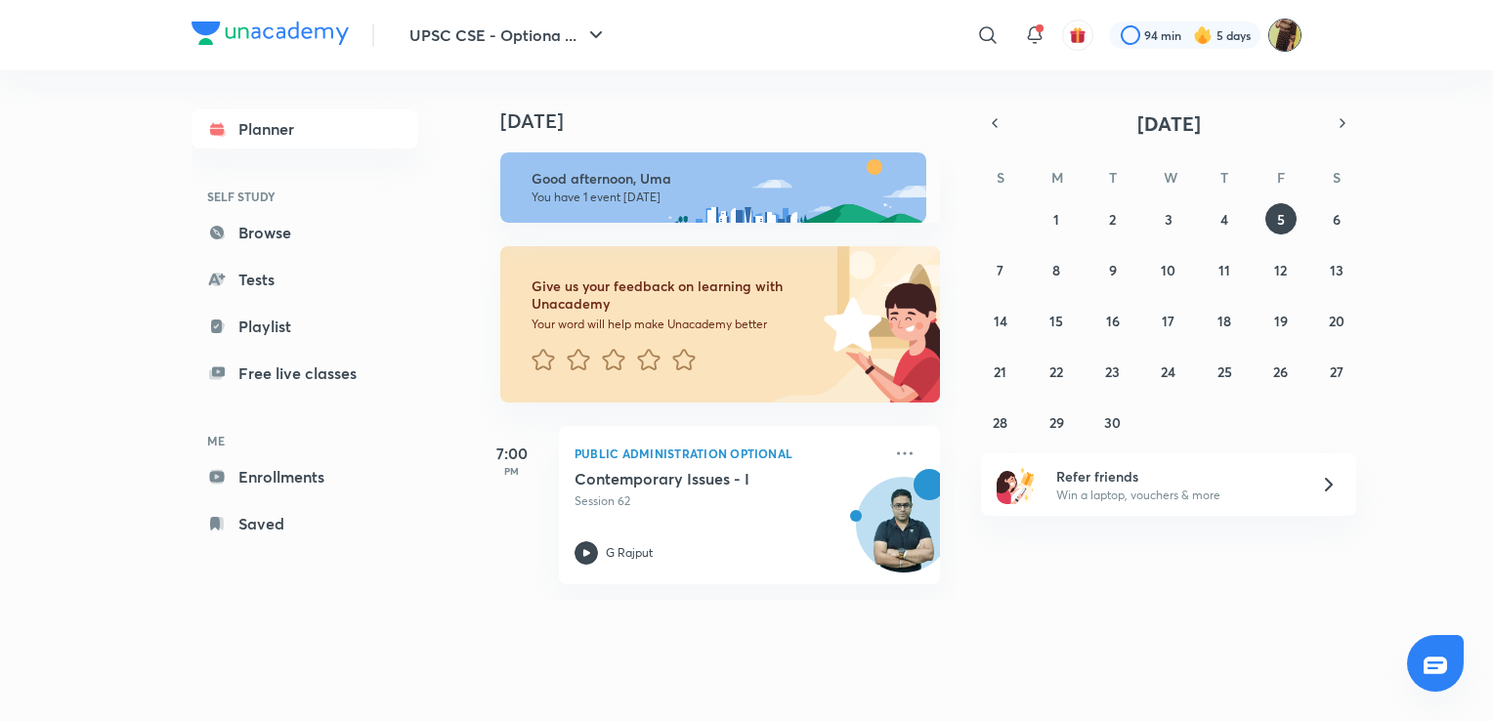
click at [1290, 45] on img at bounding box center [1284, 35] width 33 height 33
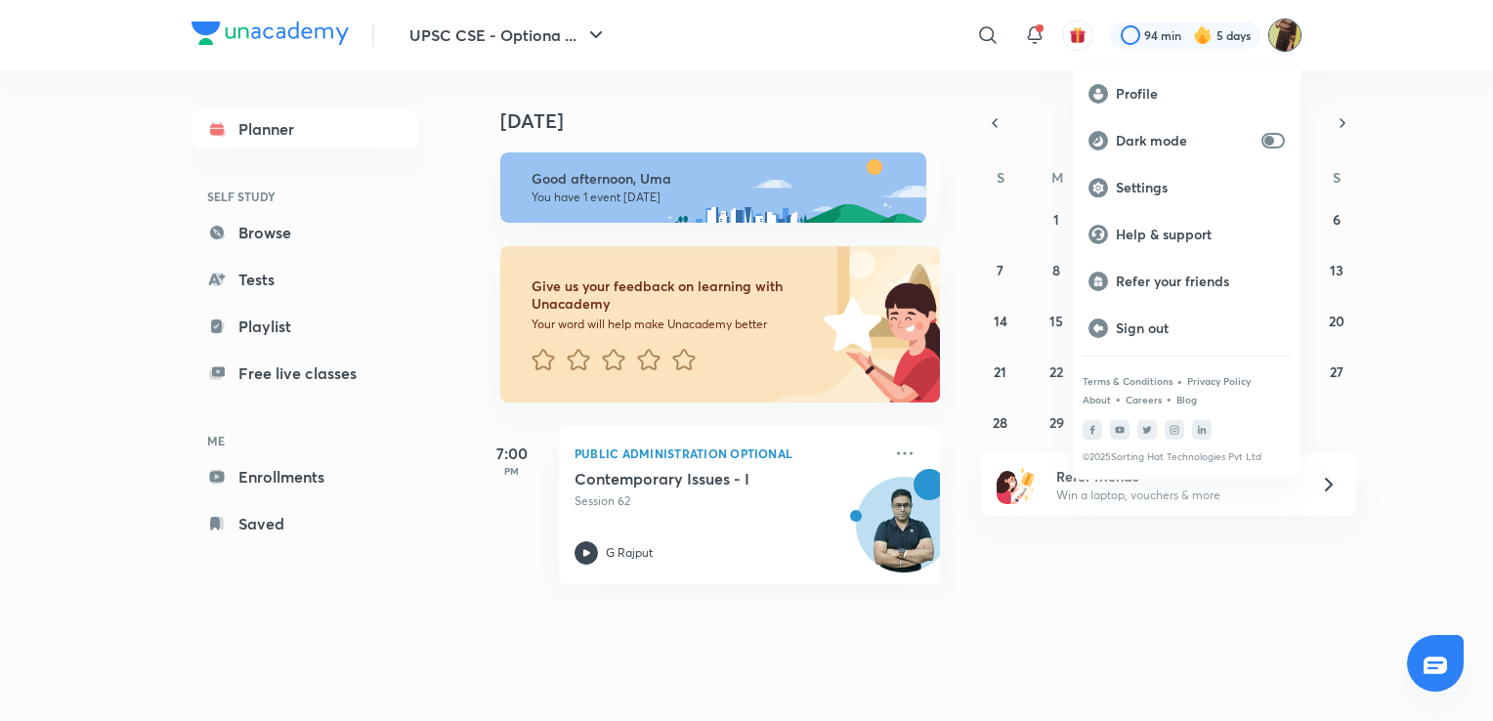
click at [1352, 45] on div at bounding box center [746, 360] width 1493 height 721
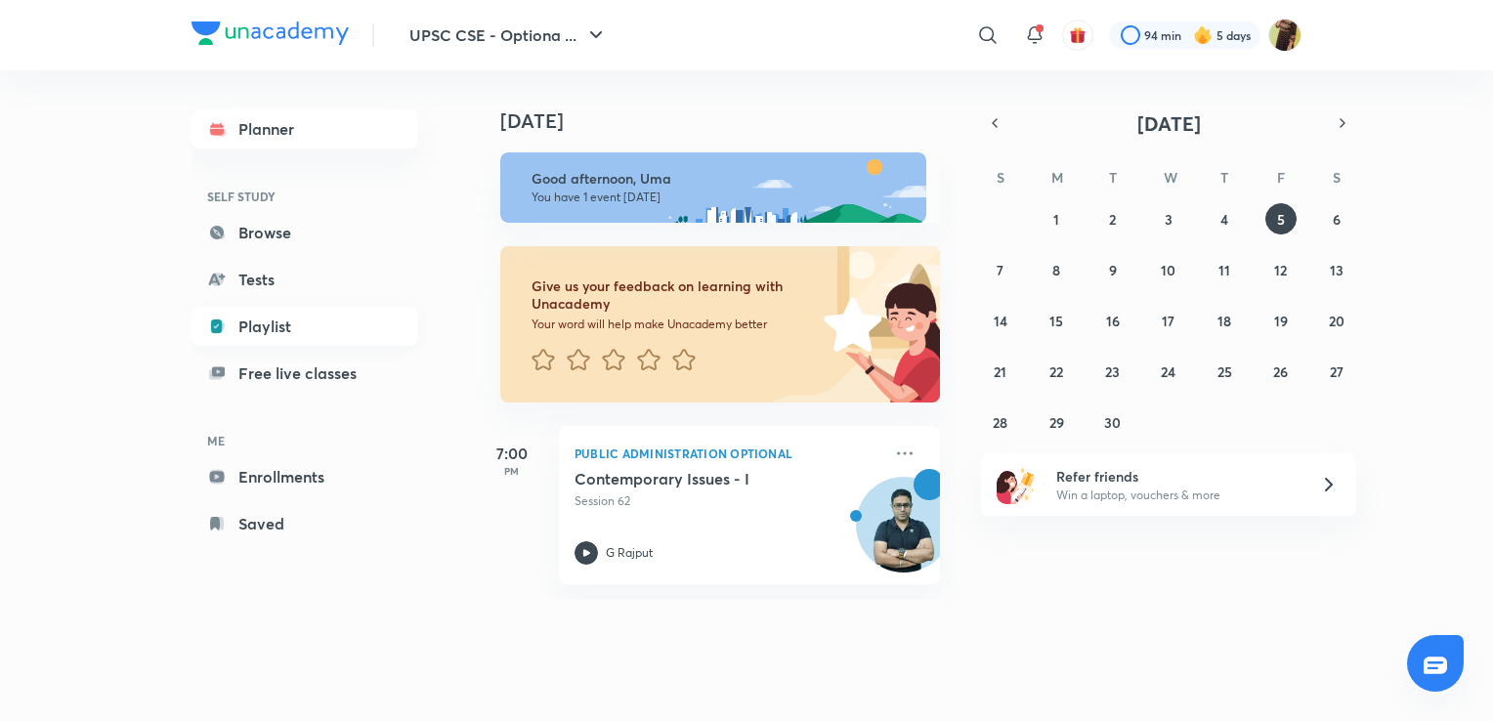
click at [336, 330] on link "Playlist" at bounding box center [304, 326] width 227 height 39
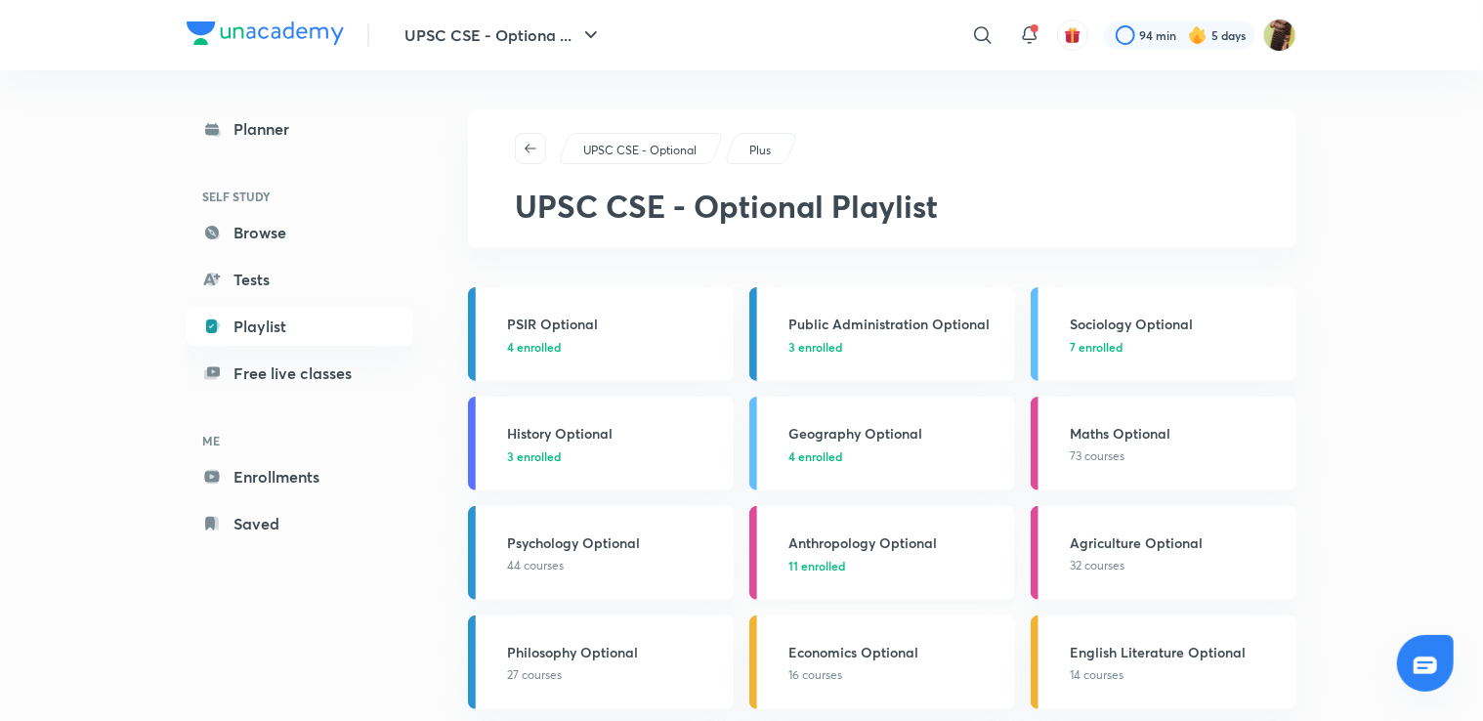
click at [883, 566] on p "11 enrolled" at bounding box center [895, 566] width 215 height 18
click at [888, 549] on h3 "Anthropology Optional" at bounding box center [895, 542] width 215 height 21
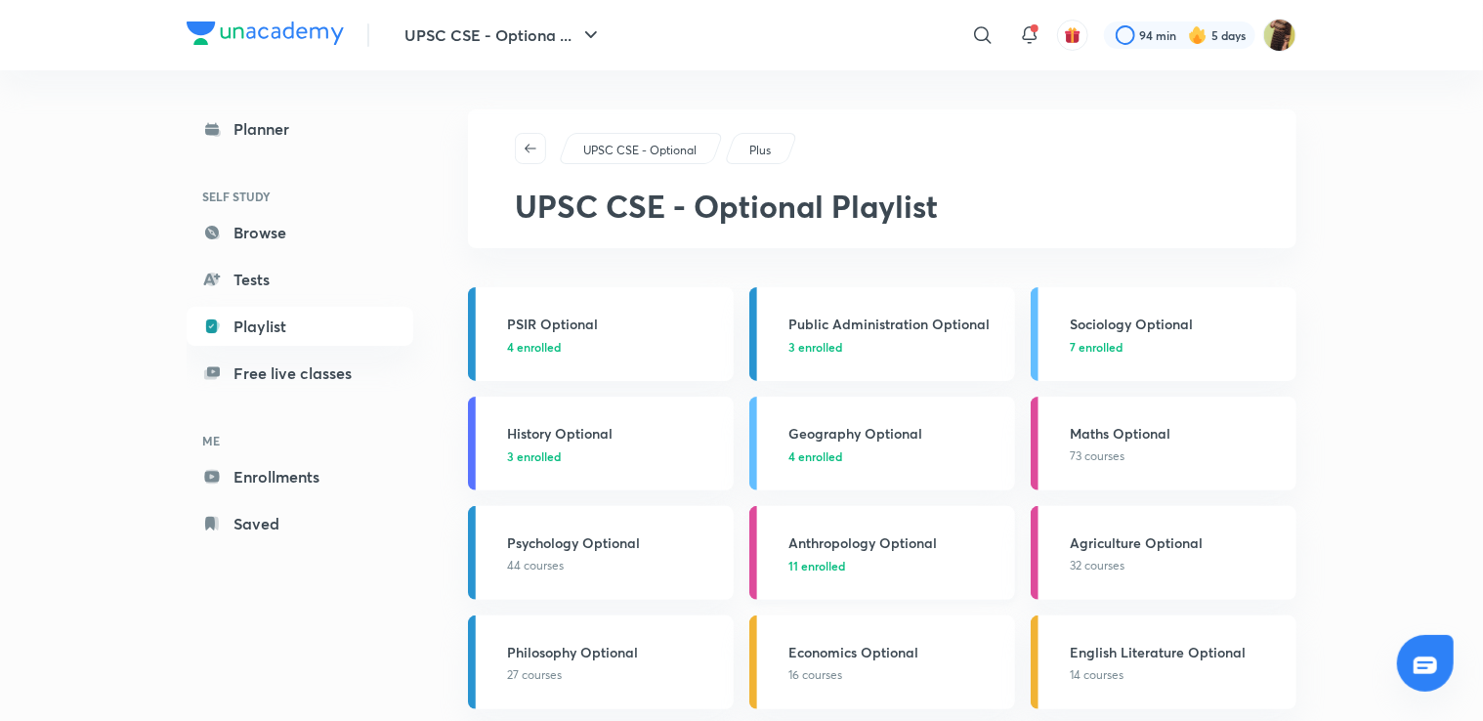
click at [888, 549] on h3 "Anthropology Optional" at bounding box center [895, 542] width 215 height 21
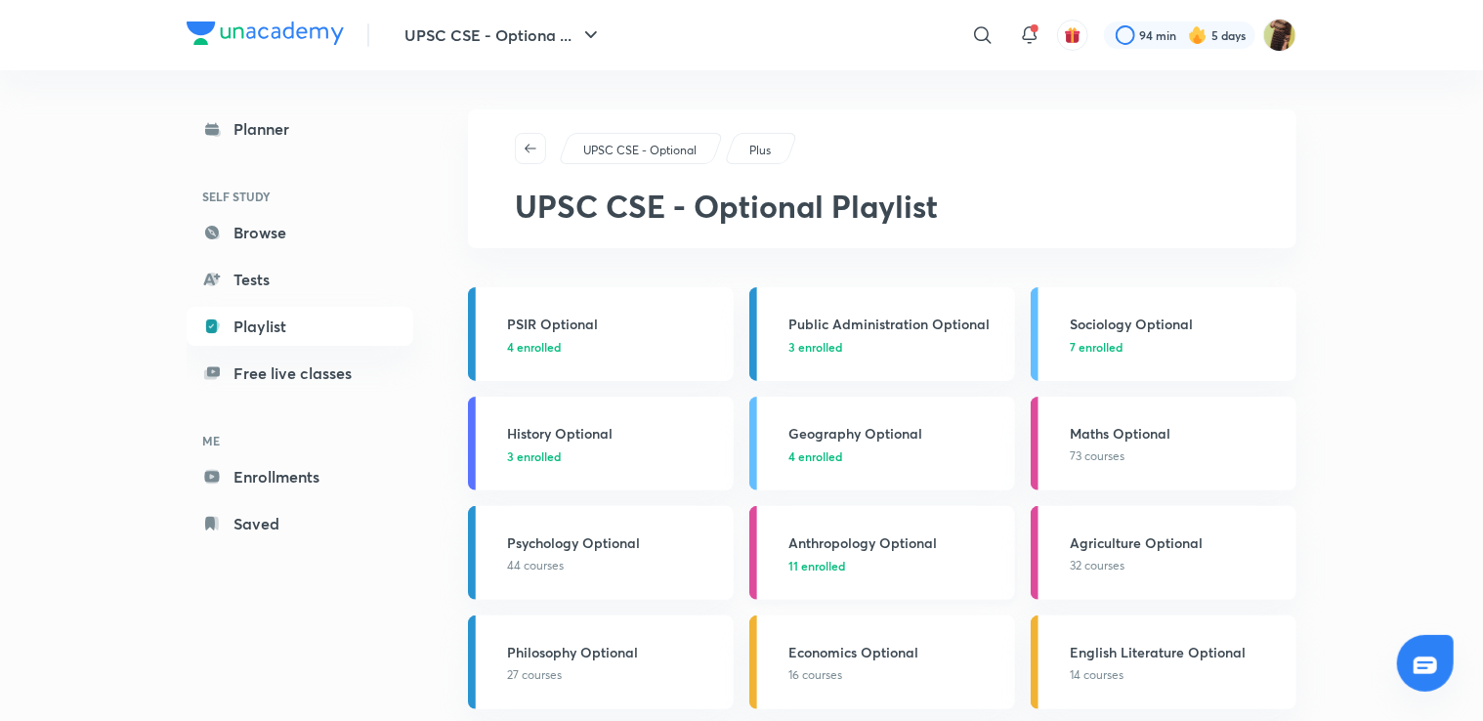
click at [888, 549] on h3 "Anthropology Optional" at bounding box center [895, 542] width 215 height 21
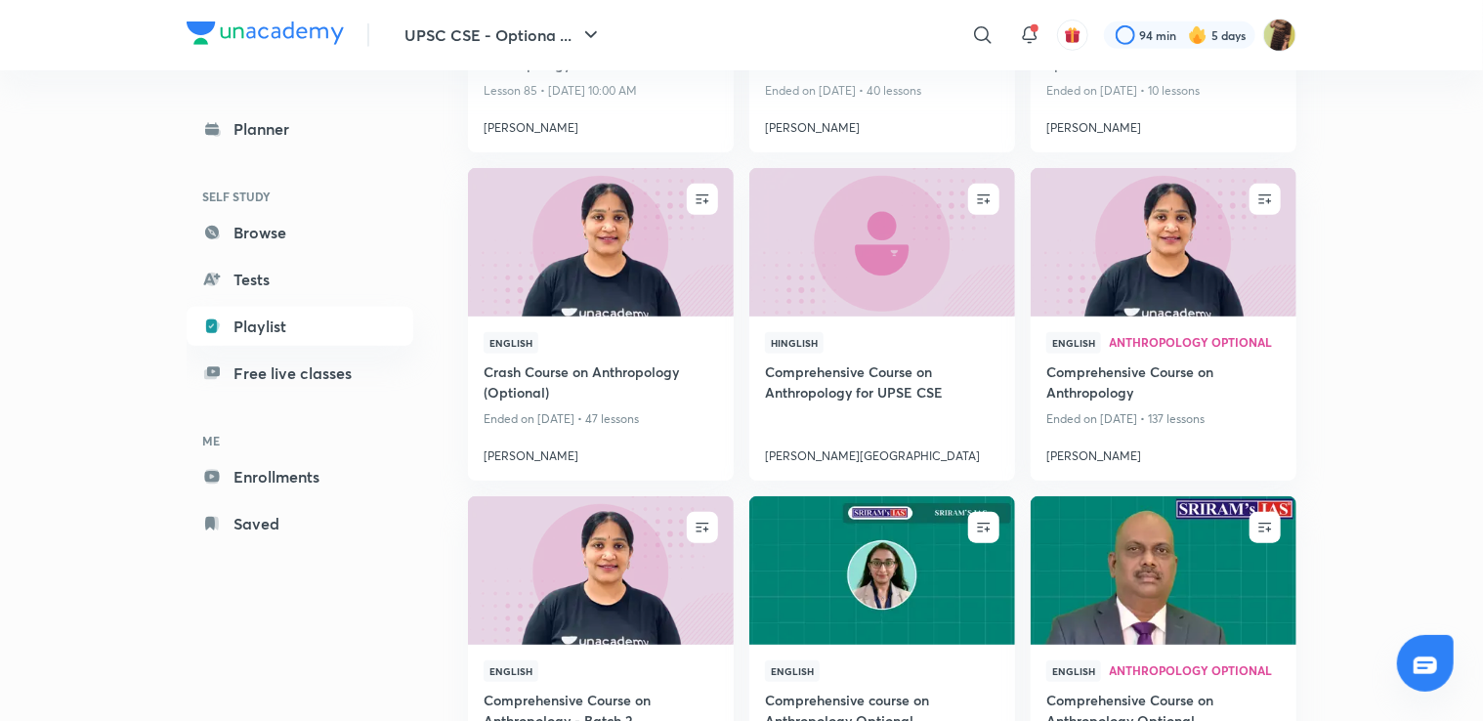
scroll to position [586, 0]
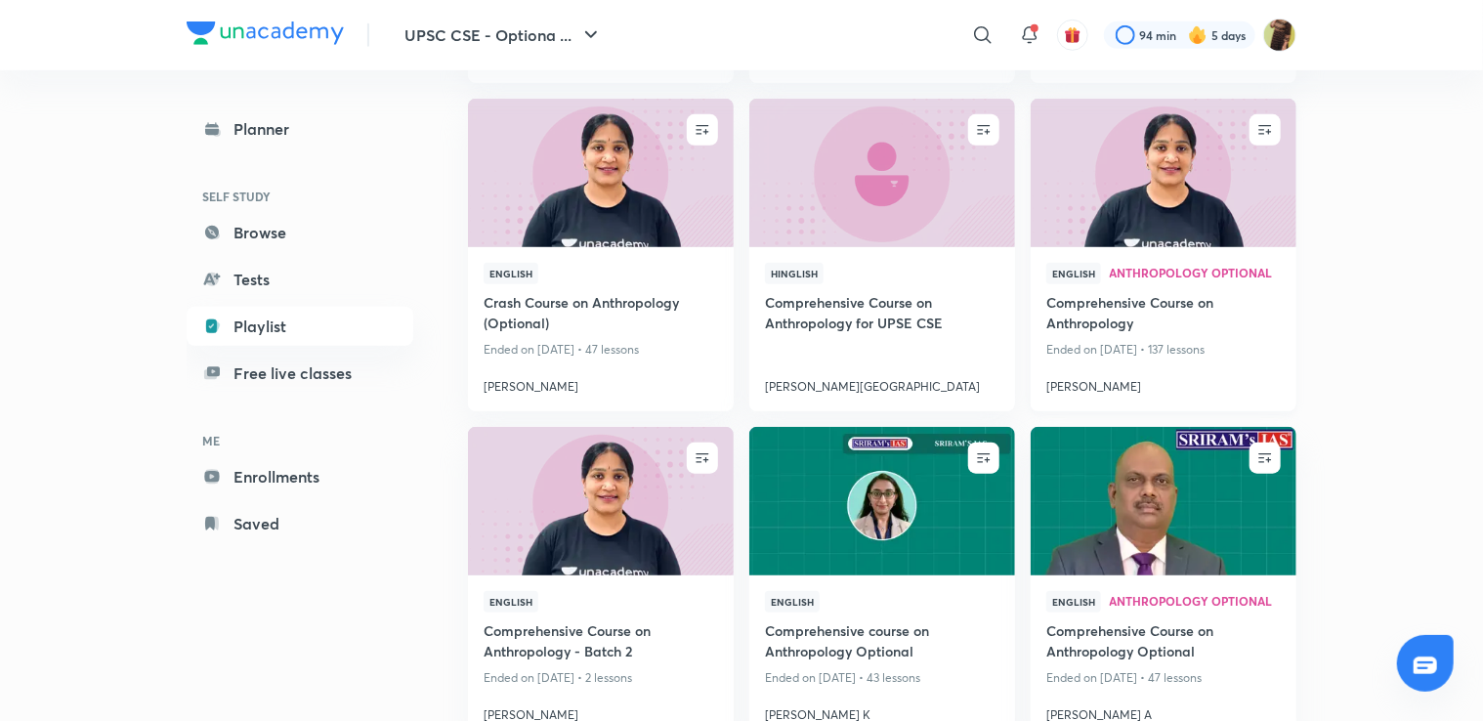
click at [1160, 220] on img at bounding box center [1163, 173] width 271 height 151
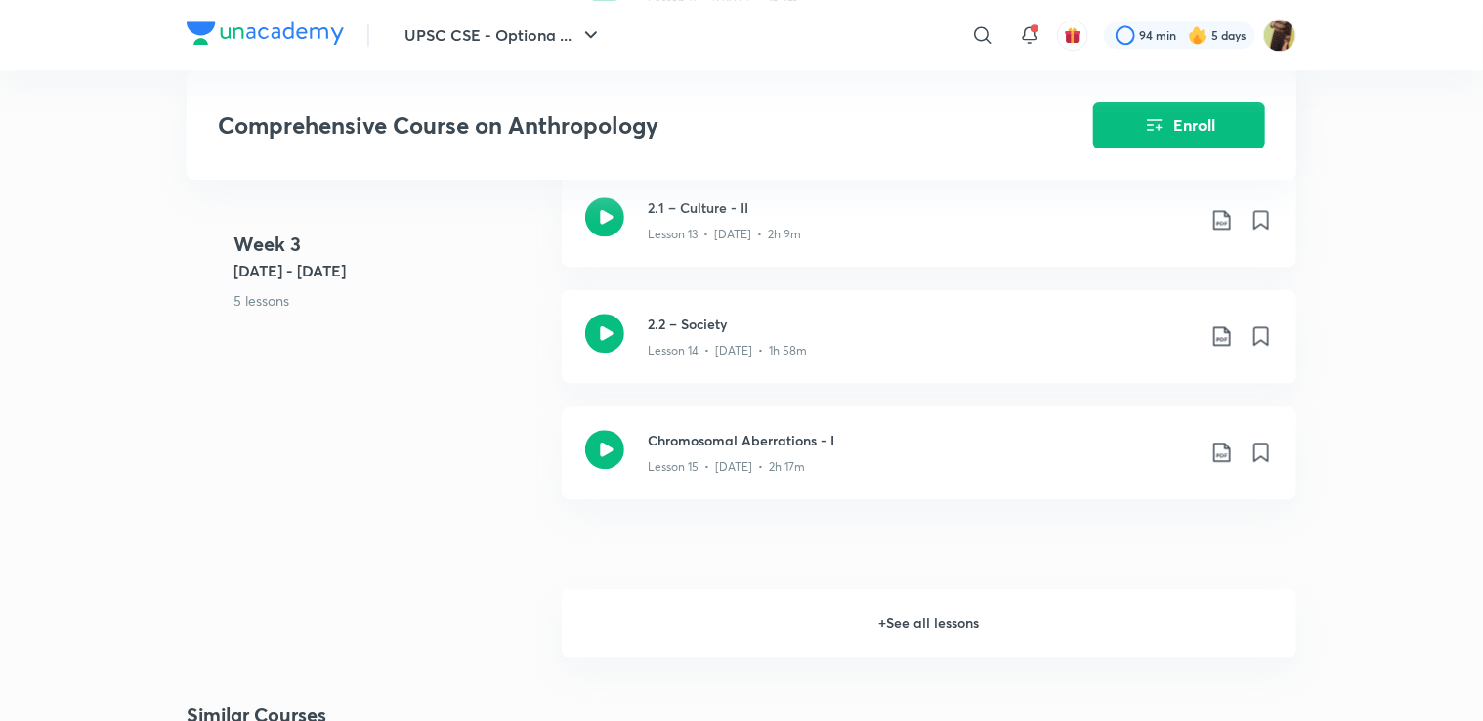
scroll to position [2462, 0]
click at [1093, 612] on h6 "+ See all lessons" at bounding box center [929, 619] width 735 height 68
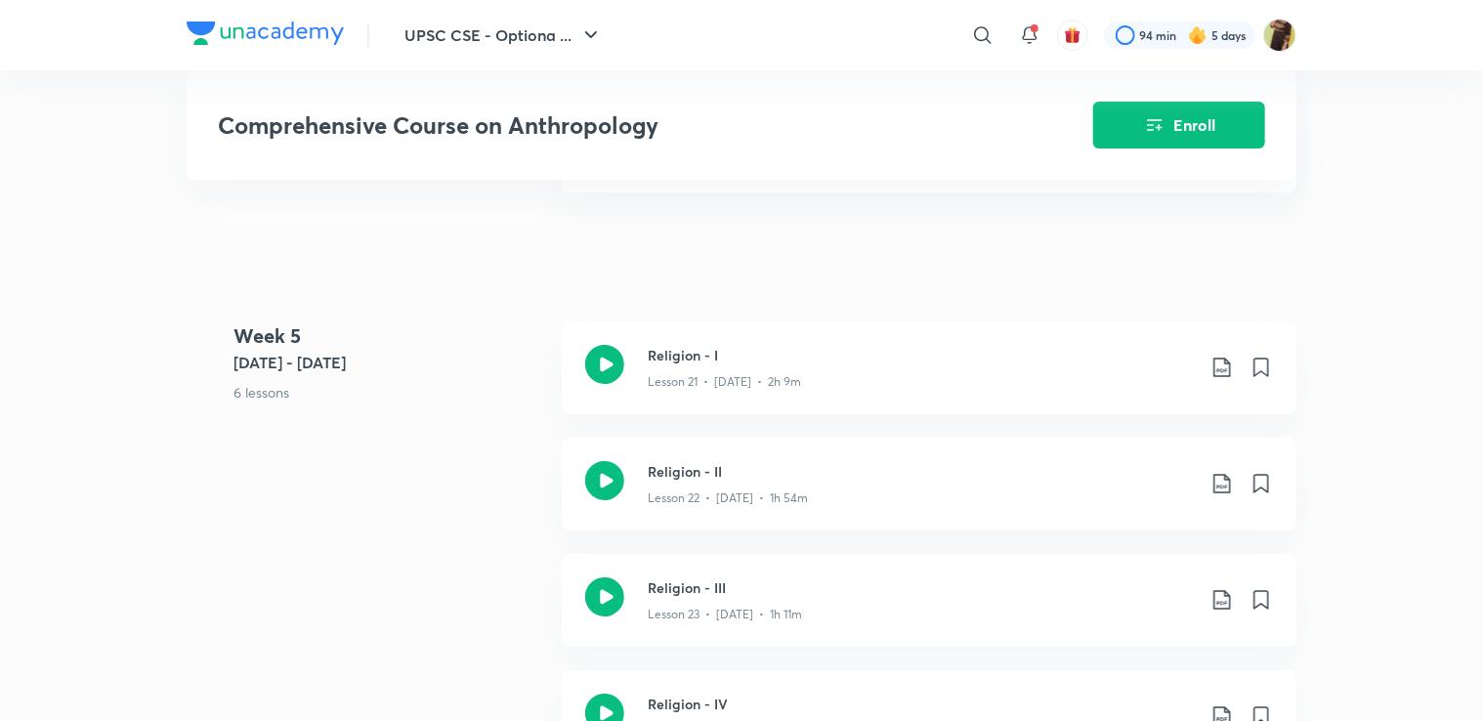
scroll to position [3595, 0]
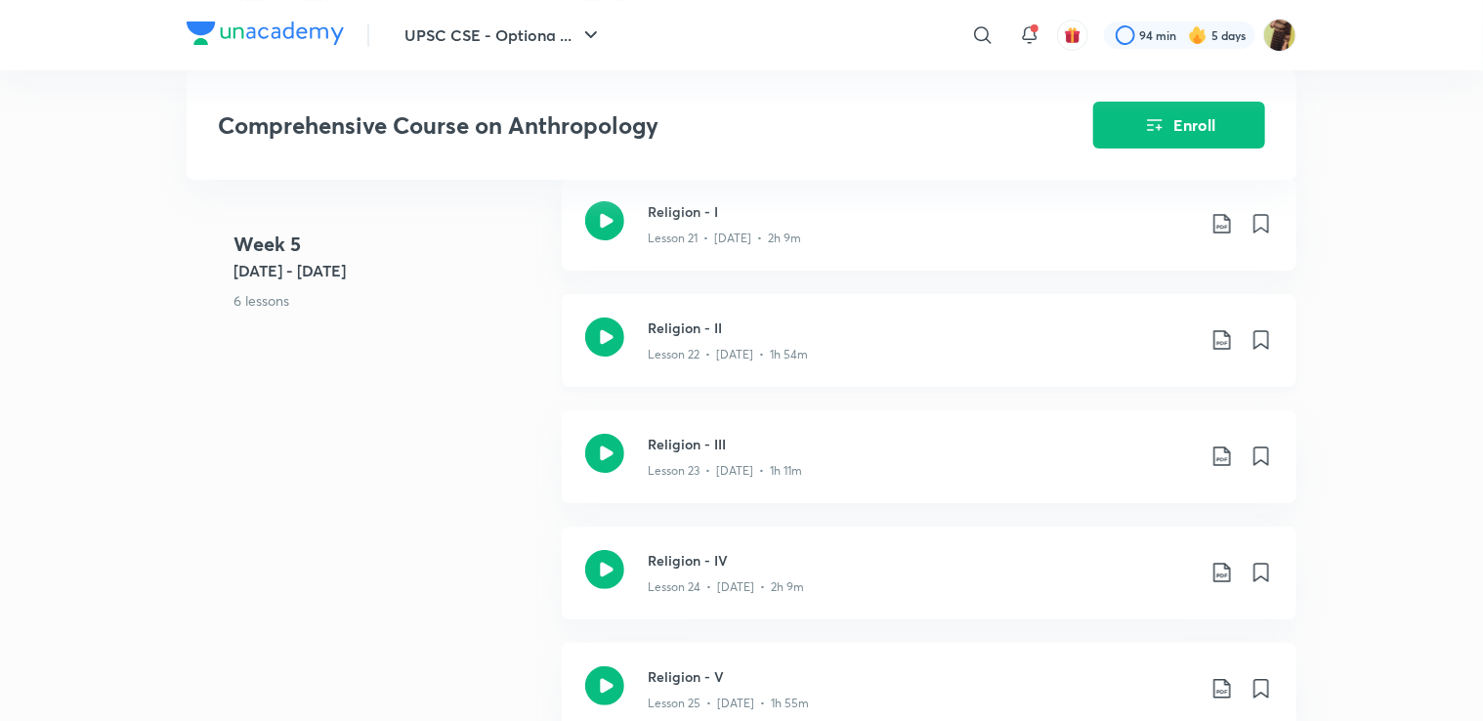
click at [1024, 354] on div "Lesson 22 • Dec 14 • 1h 54m" at bounding box center [921, 350] width 547 height 25
click at [829, 480] on div "Lesson 23 • Dec 15 • 1h 11m" at bounding box center [921, 466] width 547 height 25
click at [864, 568] on h3 "Religion - IV" at bounding box center [921, 560] width 547 height 21
click at [766, 222] on h3 "Religion - I" at bounding box center [921, 211] width 547 height 21
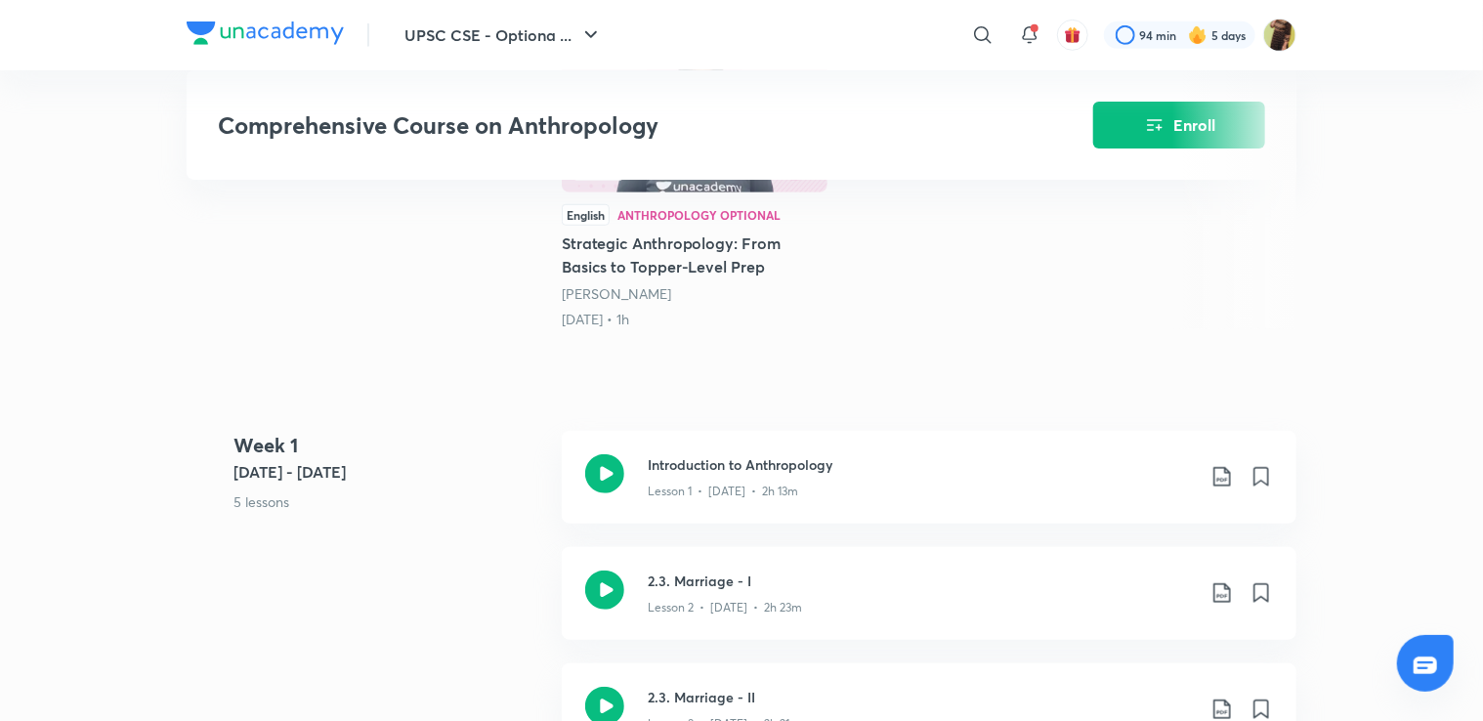
scroll to position [703, 0]
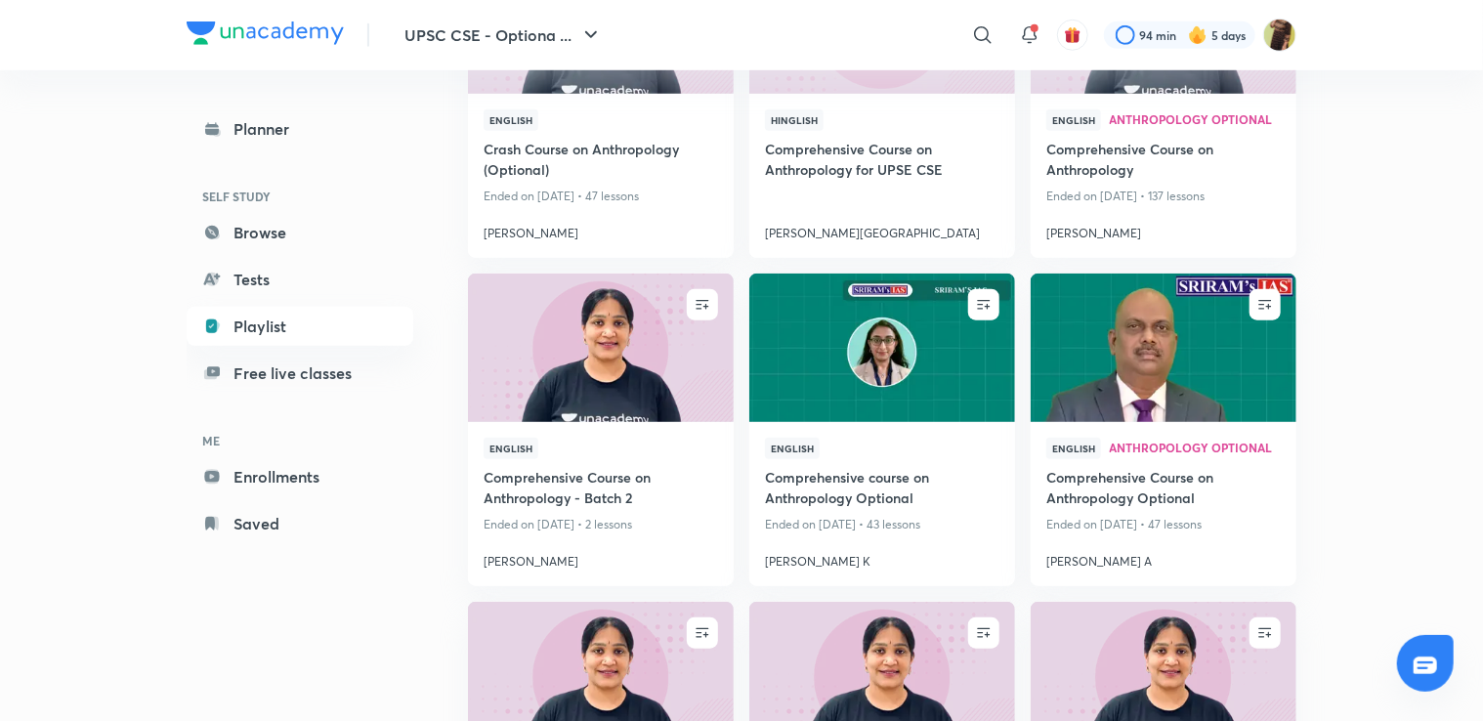
scroll to position [743, 0]
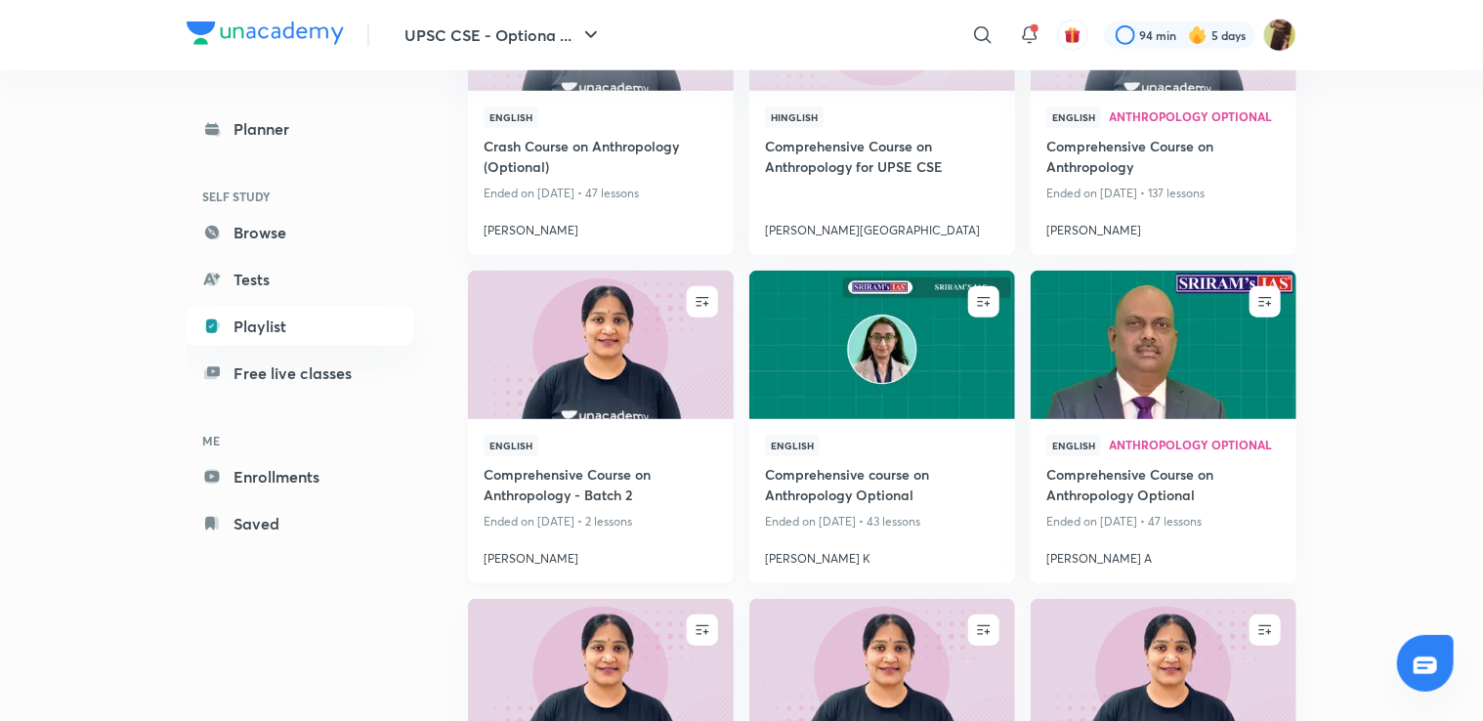
click at [618, 392] on img at bounding box center [600, 345] width 271 height 151
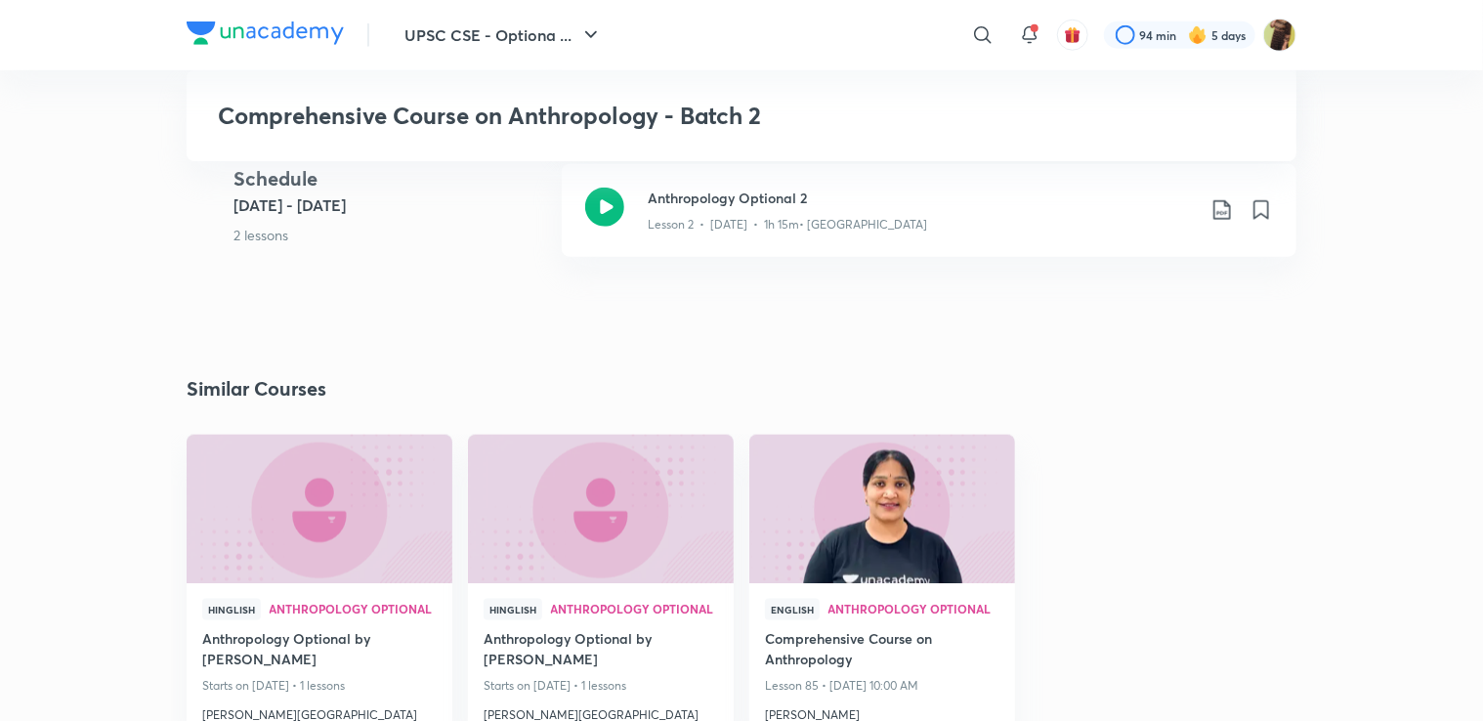
scroll to position [1054, 0]
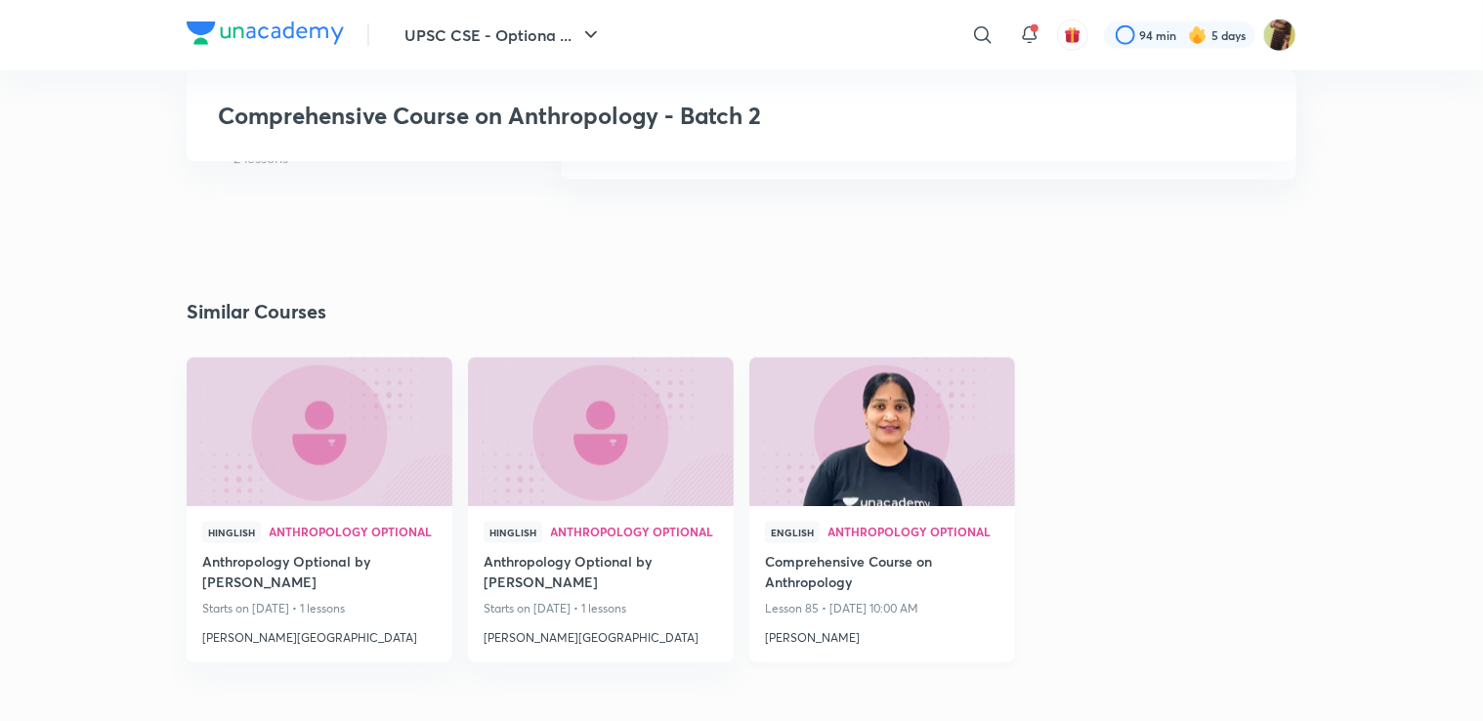
click at [894, 515] on div "English Anthropology Optional Comprehensive Course on Anthropology Lesson 85 • …" at bounding box center [882, 584] width 266 height 156
click at [892, 479] on img at bounding box center [881, 431] width 271 height 151
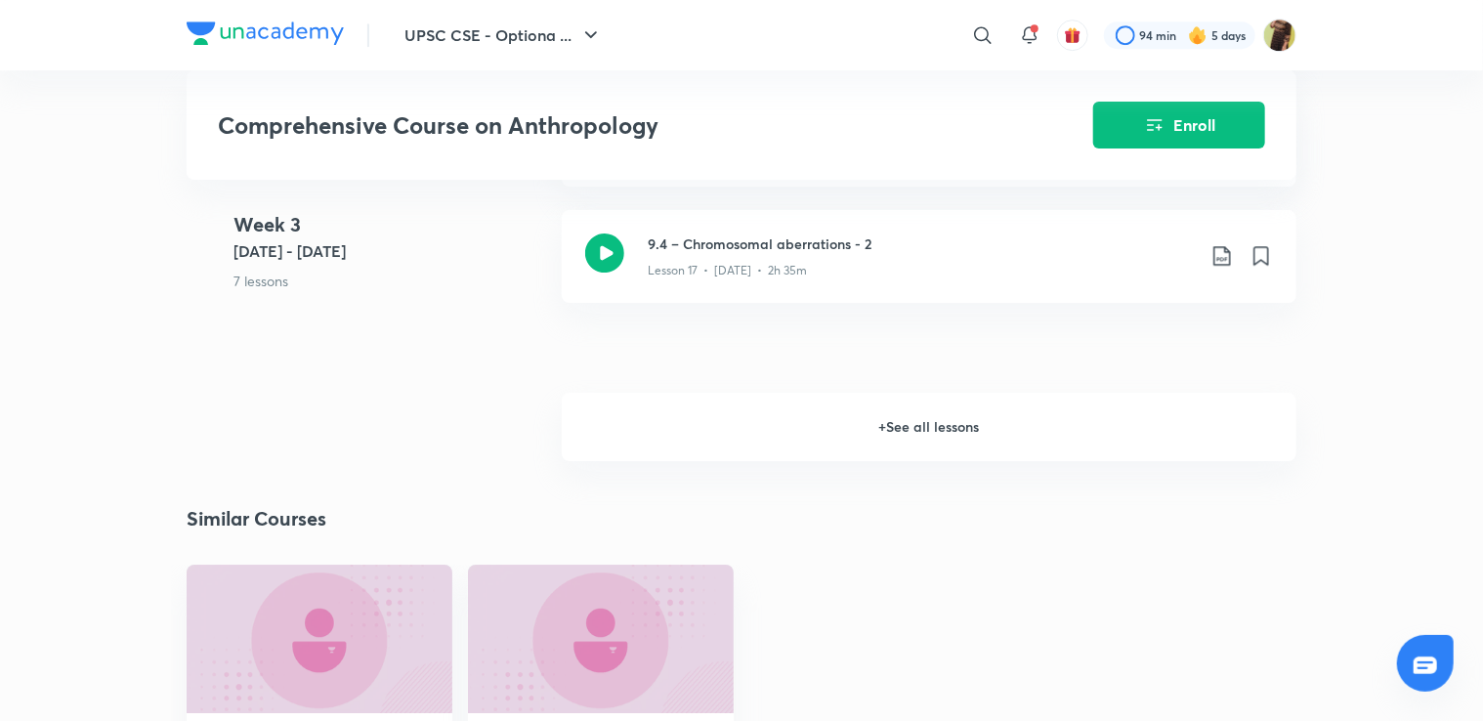
scroll to position [3126, 0]
click at [919, 427] on h6 "+ See all lessons" at bounding box center [929, 424] width 735 height 68
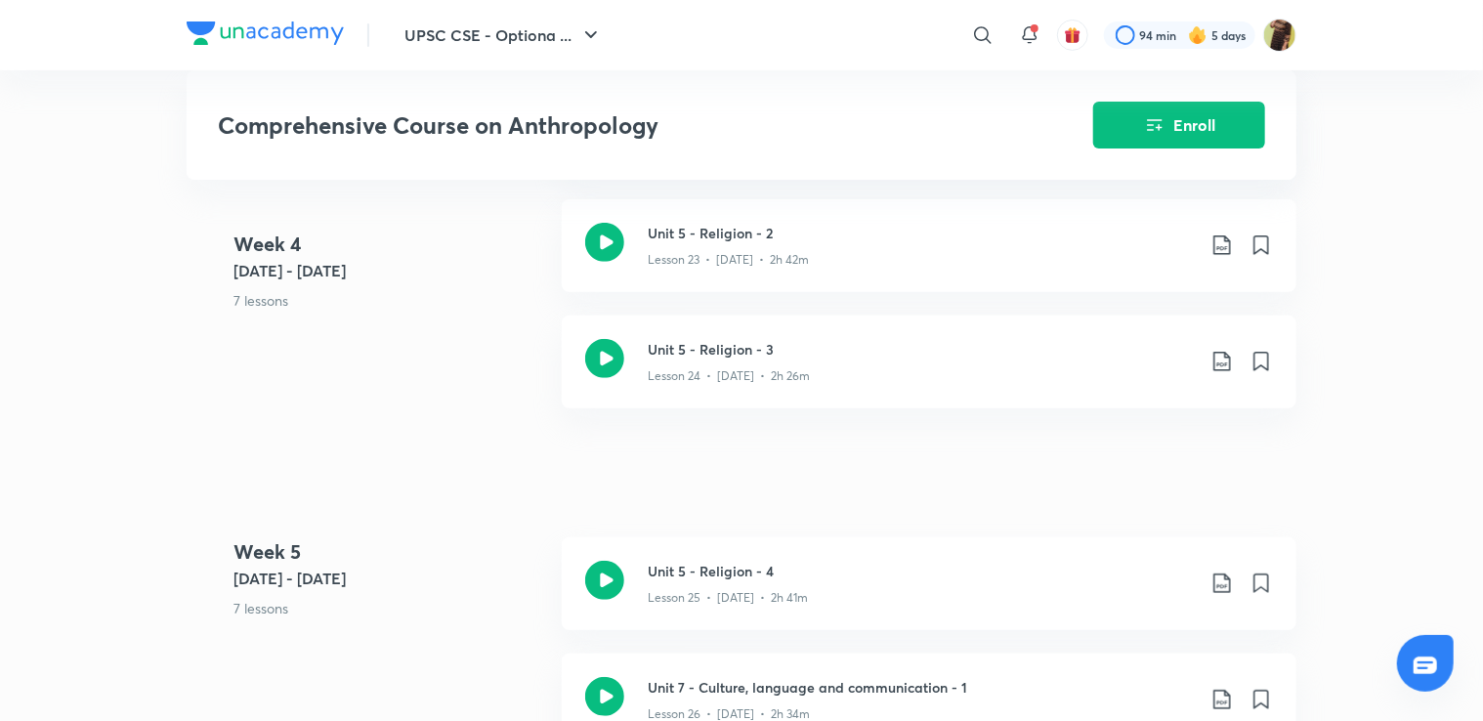
scroll to position [3947, 0]
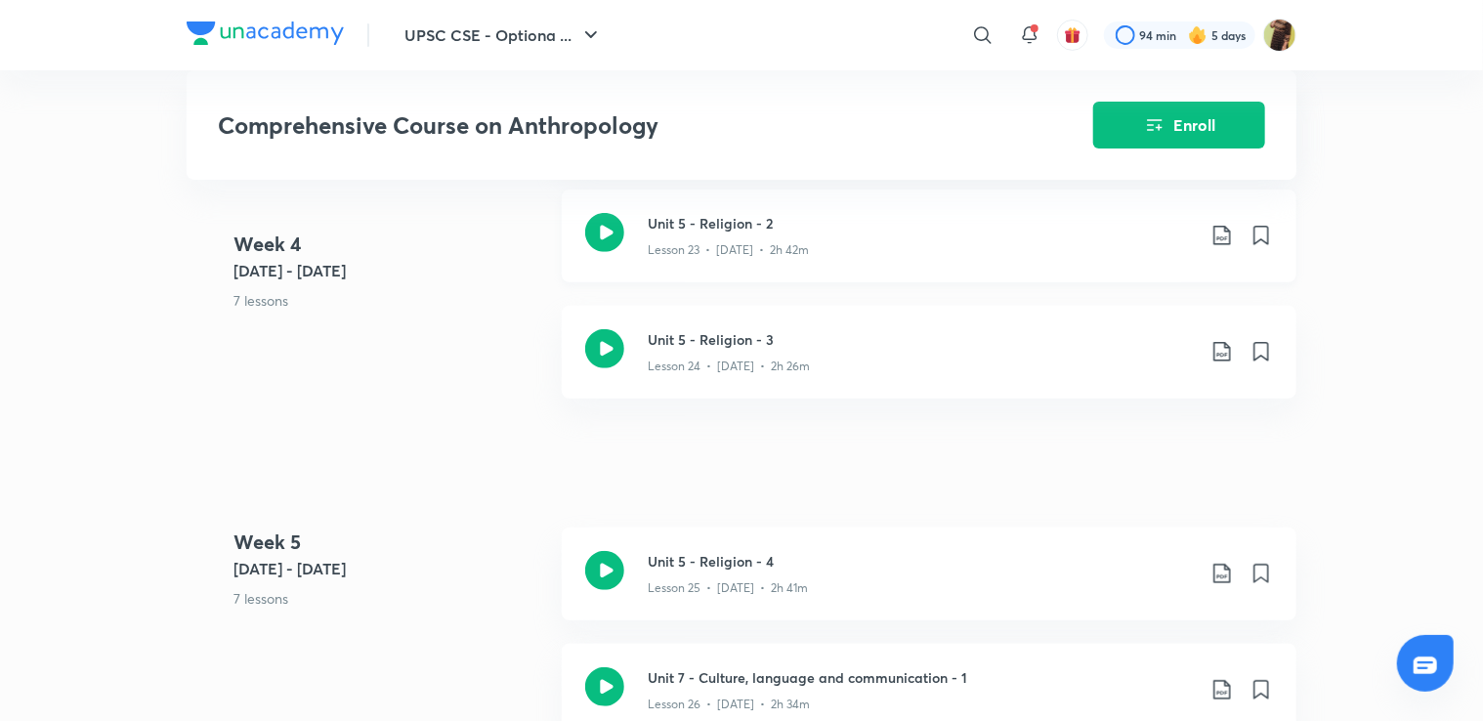
click at [891, 248] on div "Lesson 23 • [DATE] • 2h 42m" at bounding box center [921, 246] width 547 height 25
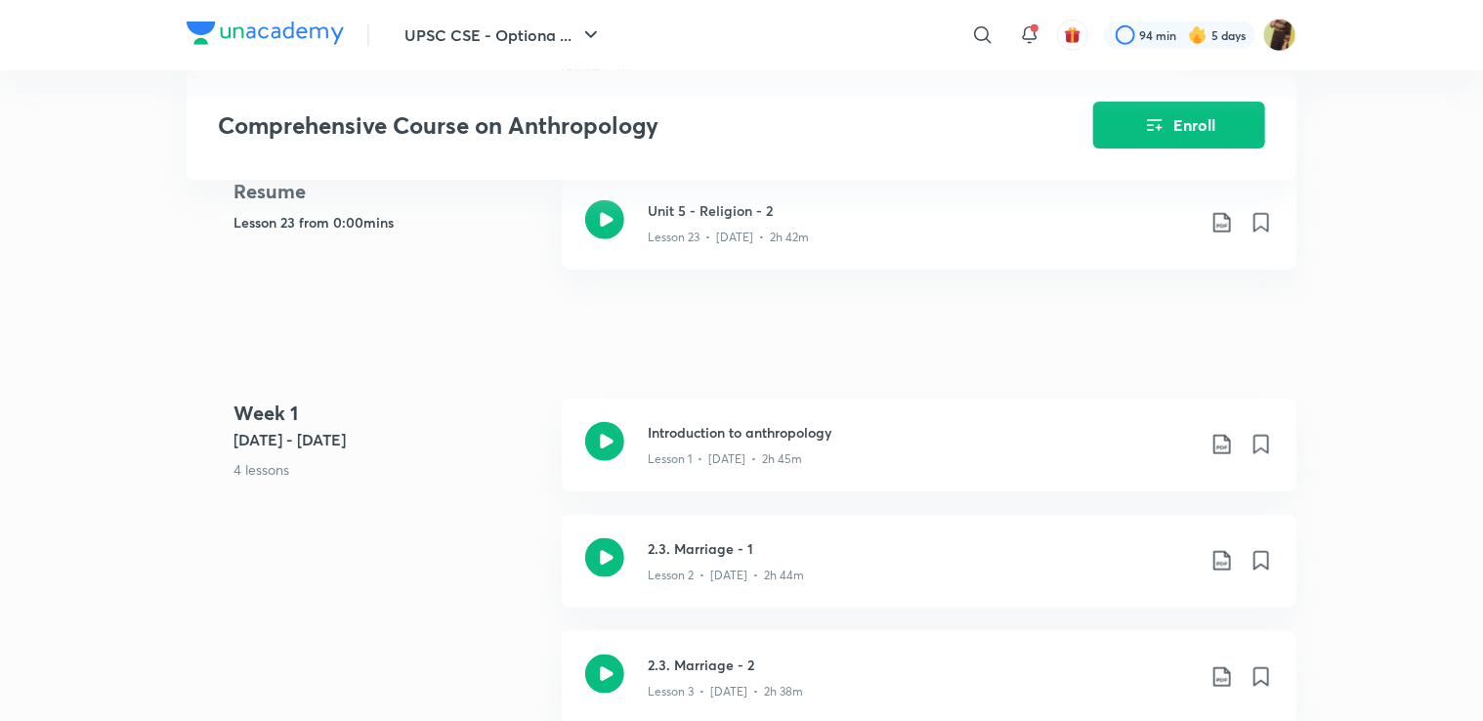
scroll to position [977, 0]
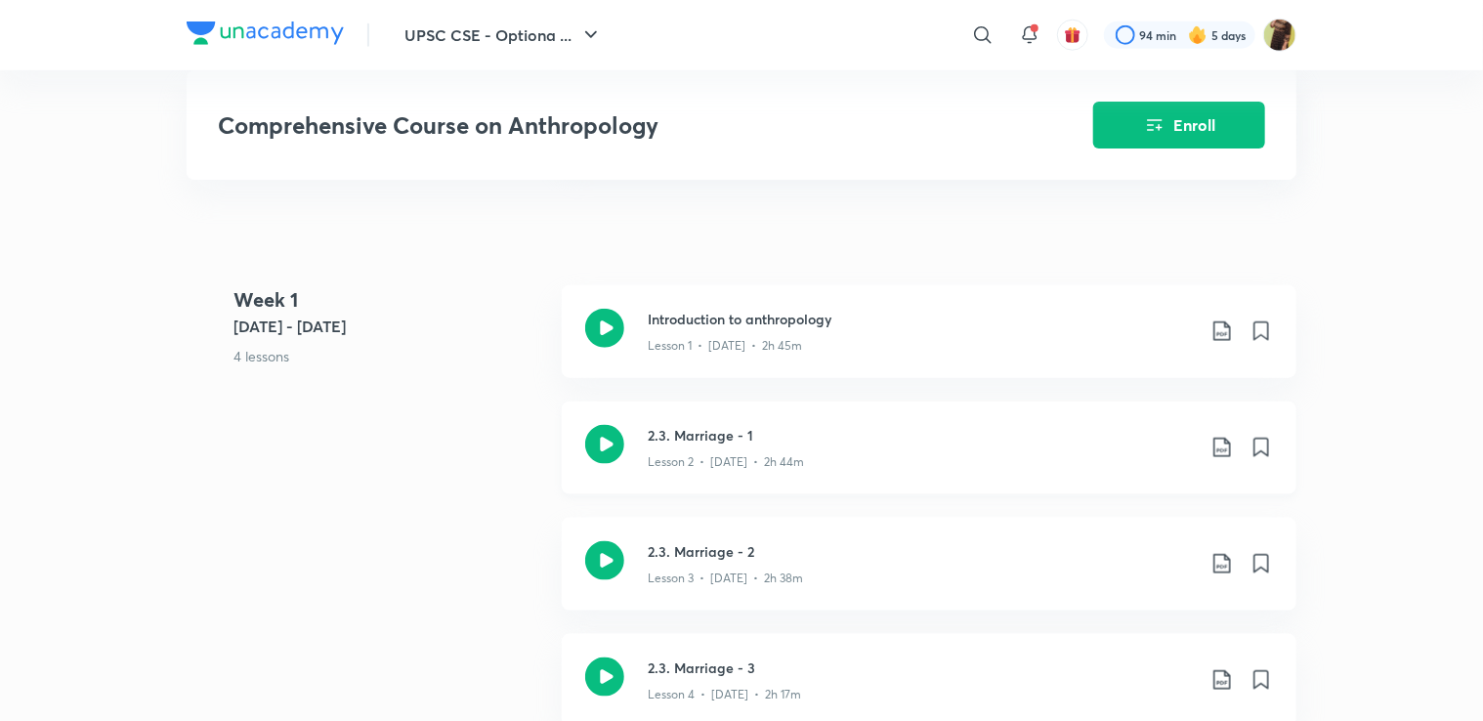
click at [793, 448] on div "Lesson 2 • [DATE] • 2h 44m" at bounding box center [921, 458] width 547 height 25
click at [717, 571] on p "Lesson 3 • [DATE] • 2h 38m" at bounding box center [725, 579] width 155 height 18
click at [821, 698] on div "Lesson 4 • [DATE] • 2h 17m" at bounding box center [921, 690] width 547 height 25
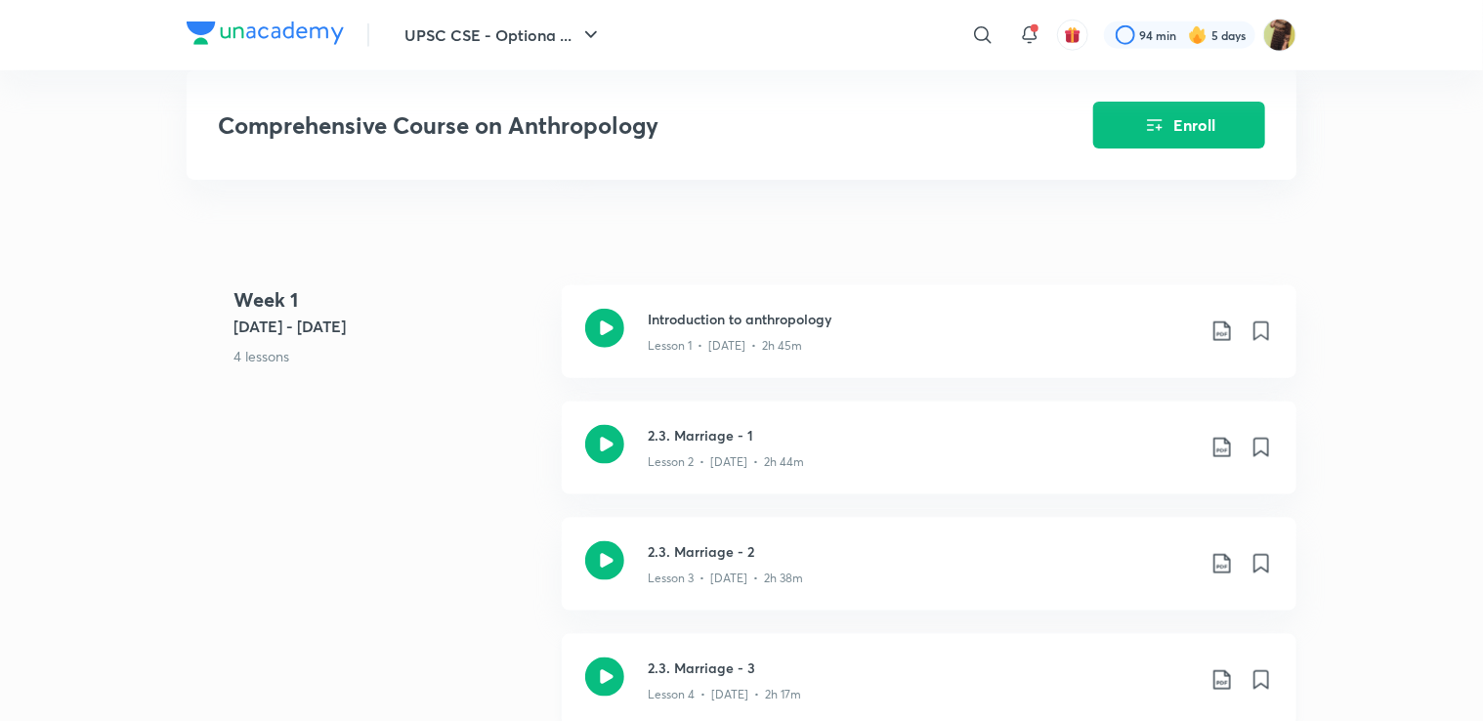
click at [821, 698] on div "Lesson 4 • [DATE] • 2h 17m" at bounding box center [921, 690] width 547 height 25
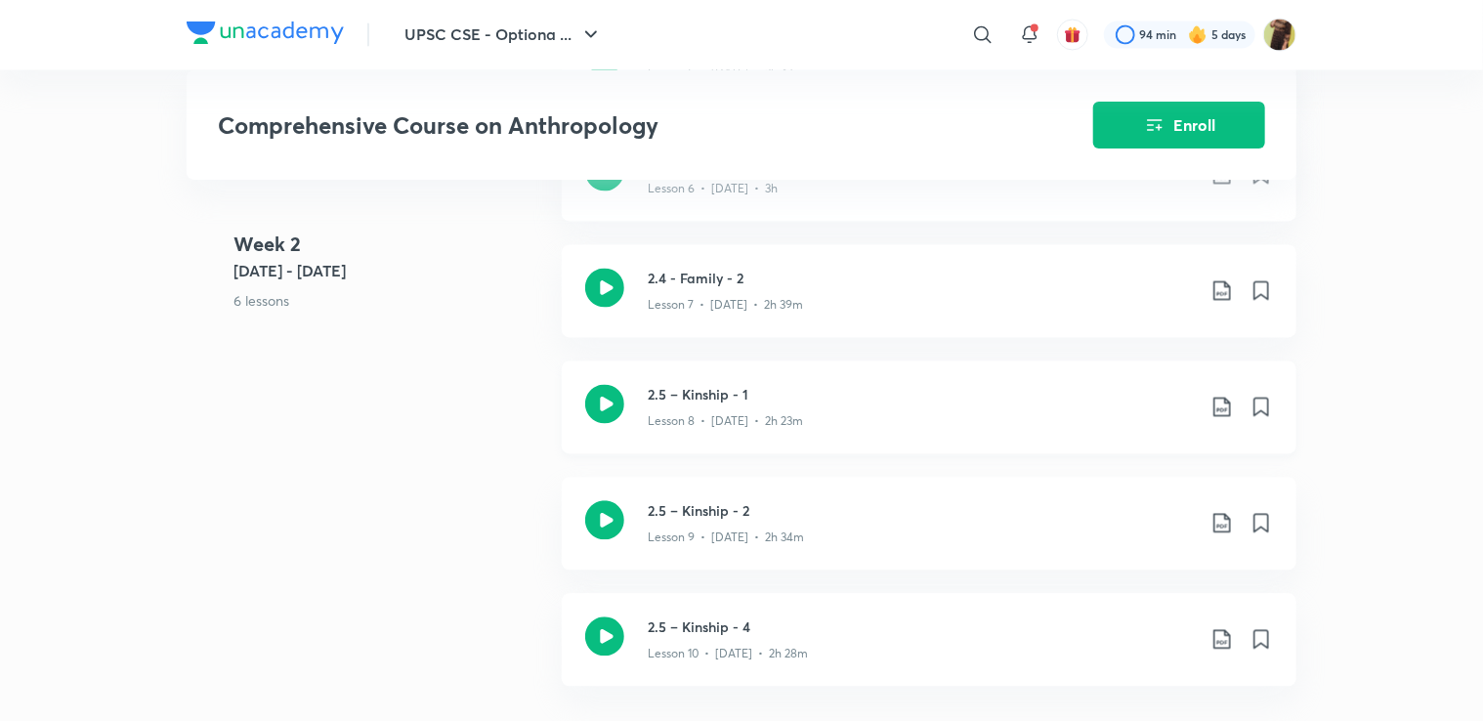
scroll to position [1837, 0]
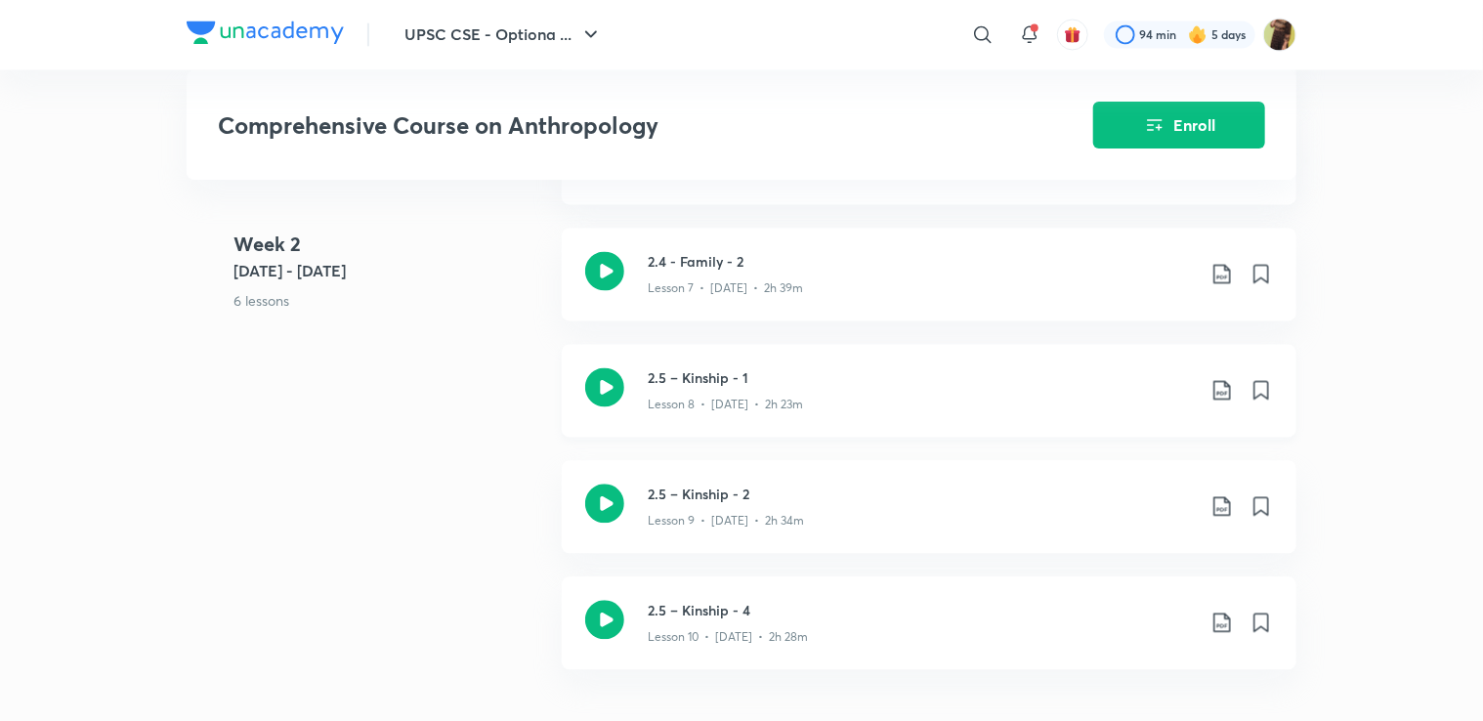
click at [821, 365] on div "2.5 – Kinship - 1 Lesson 8 • Jun 19 • 2h 23m" at bounding box center [929, 391] width 735 height 93
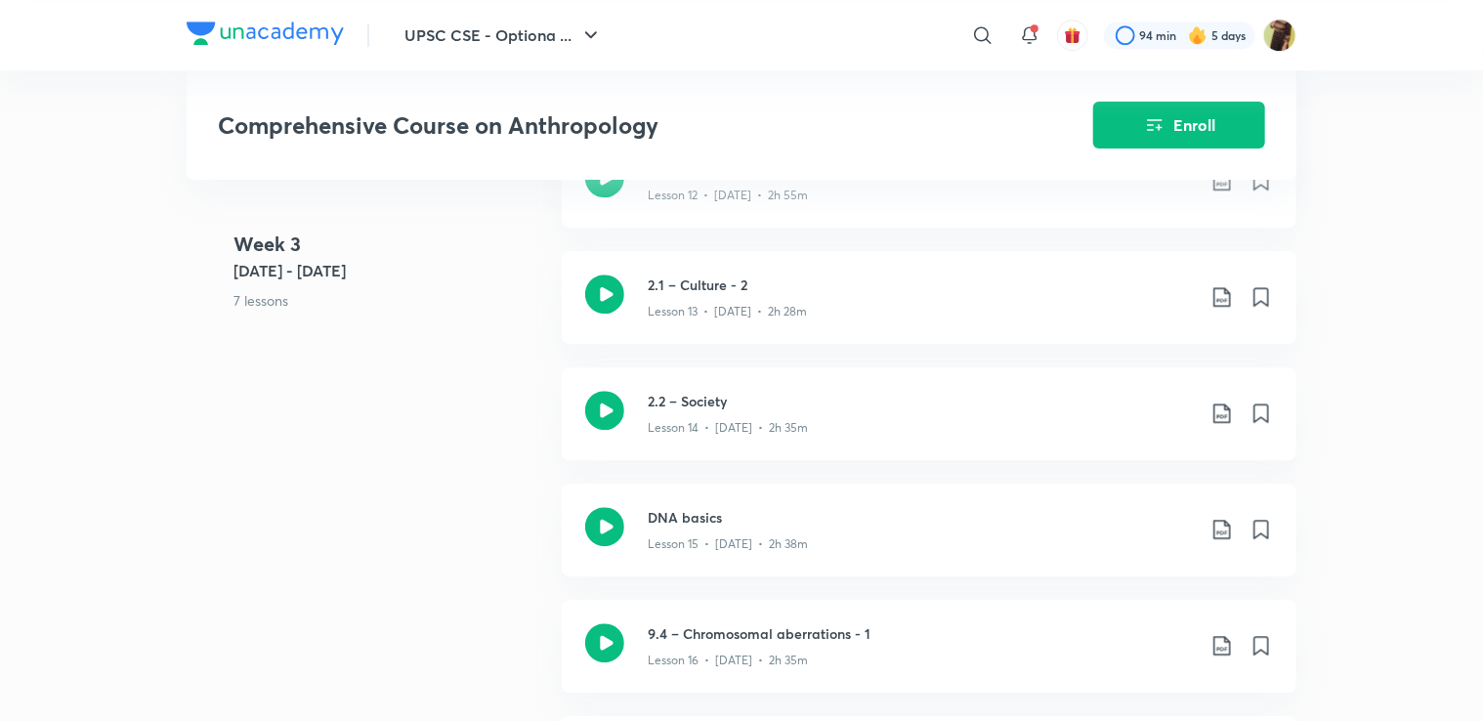
scroll to position [2618, 0]
click at [670, 622] on h3 "9.4 – Chromosomal aberrations - 1" at bounding box center [921, 632] width 547 height 21
